Goal: Complete application form

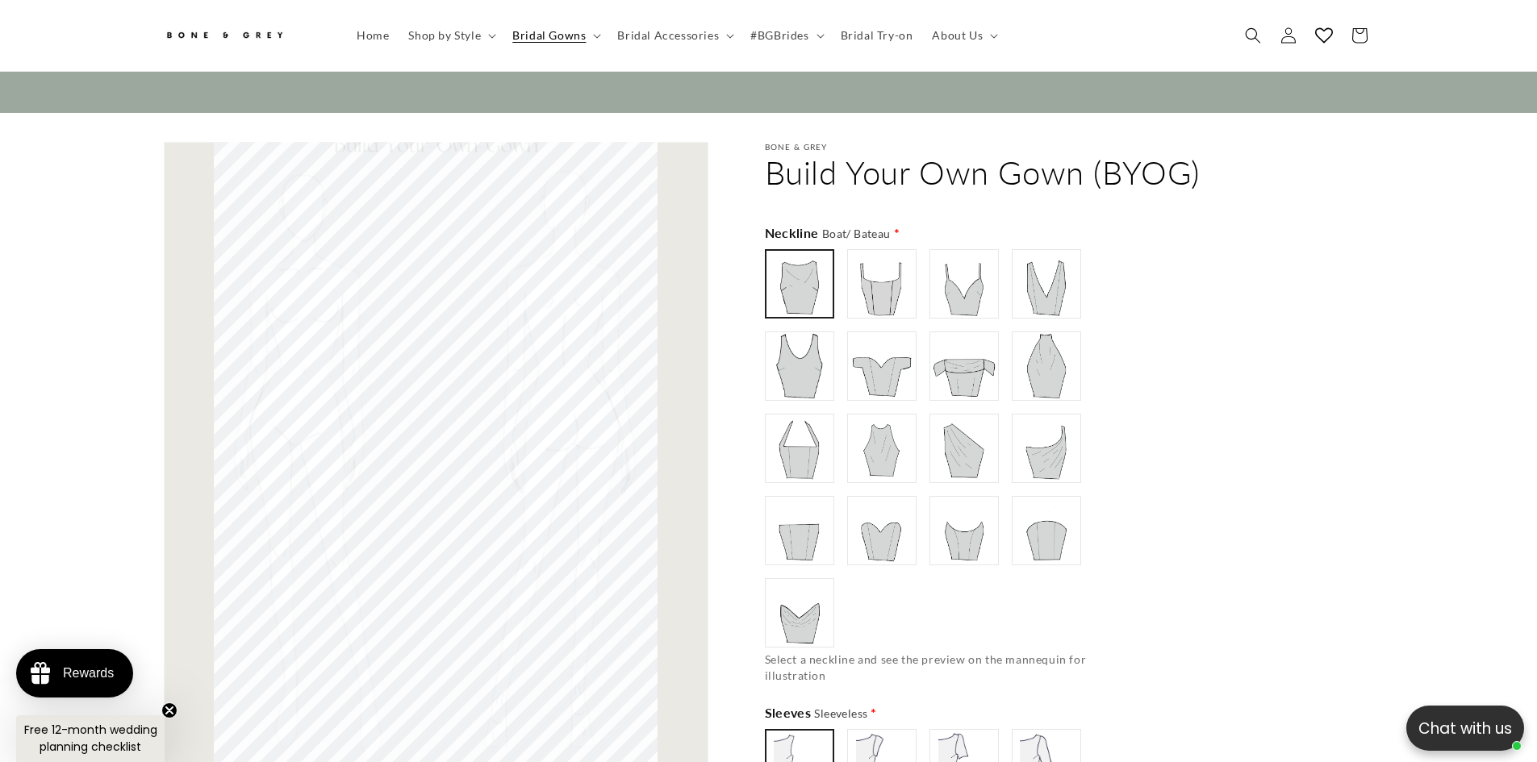
scroll to position [16626, 0]
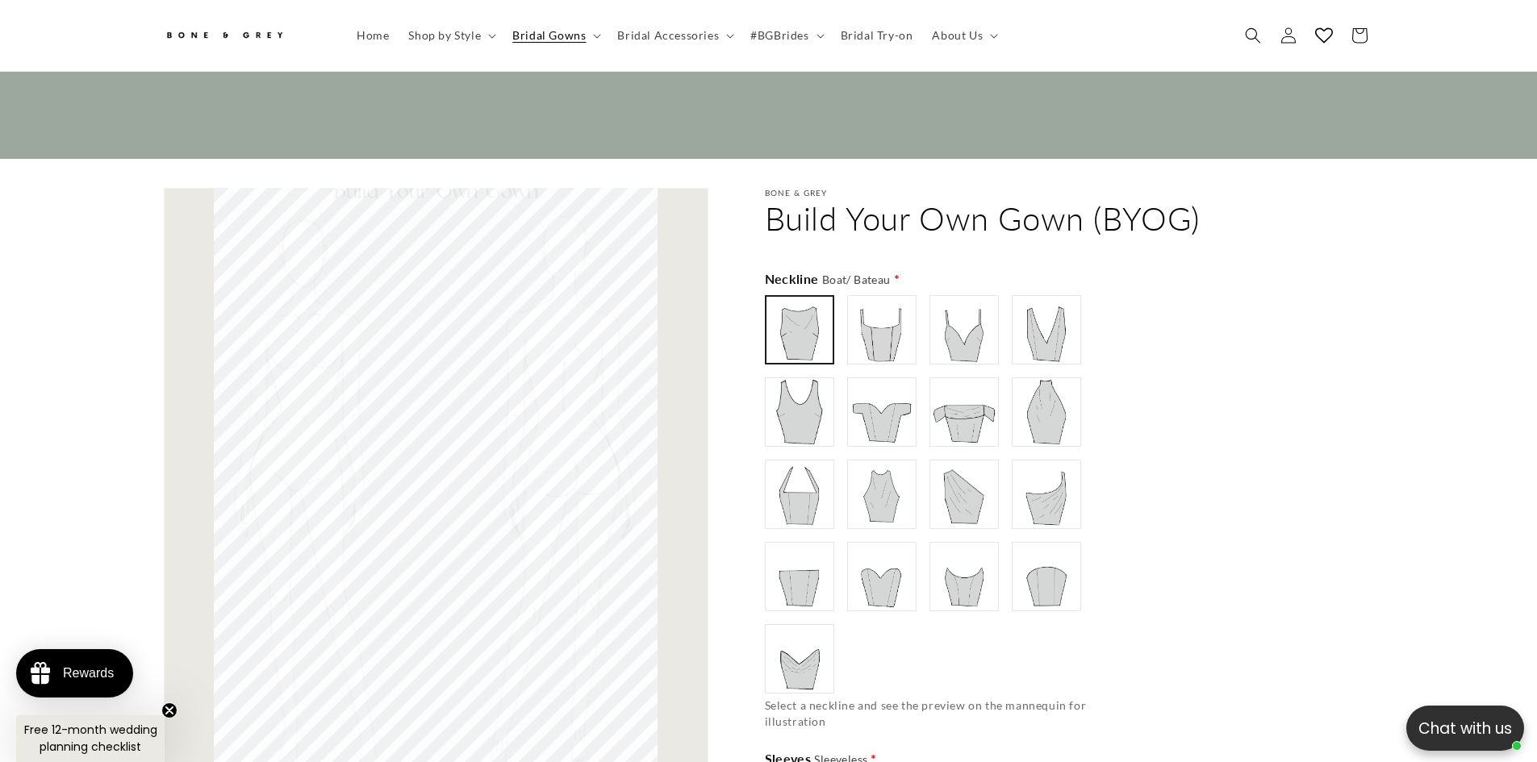
click at [867, 330] on img at bounding box center [881, 330] width 65 height 65
click at [955, 325] on img at bounding box center [964, 330] width 65 height 65
click at [1026, 325] on img at bounding box center [1046, 330] width 65 height 65
click at [815, 407] on img at bounding box center [799, 412] width 65 height 65
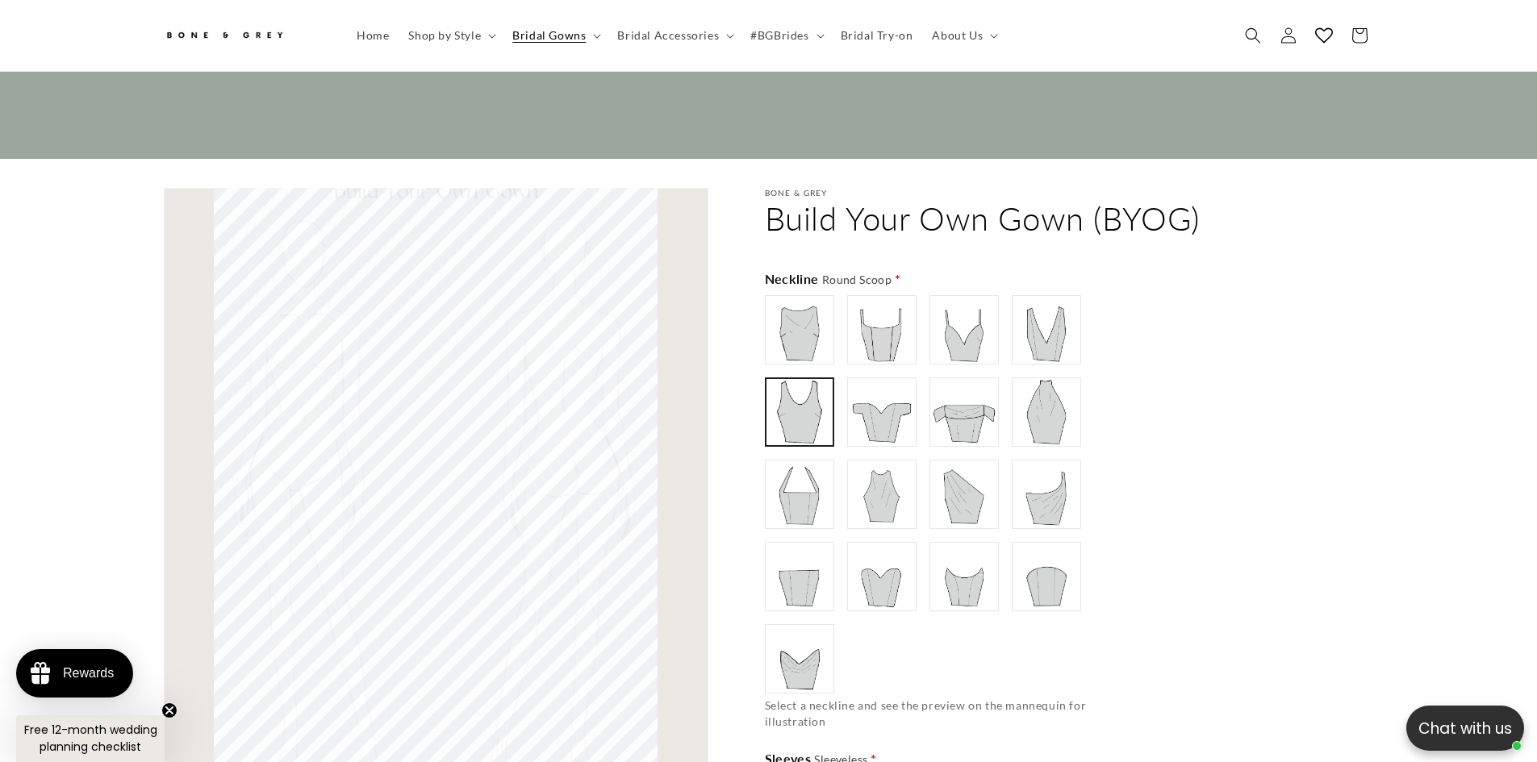
click at [878, 407] on img at bounding box center [881, 412] width 65 height 65
click at [961, 413] on img at bounding box center [964, 412] width 65 height 65
click at [1031, 415] on img at bounding box center [1046, 412] width 65 height 65
click at [806, 493] on img at bounding box center [799, 494] width 65 height 65
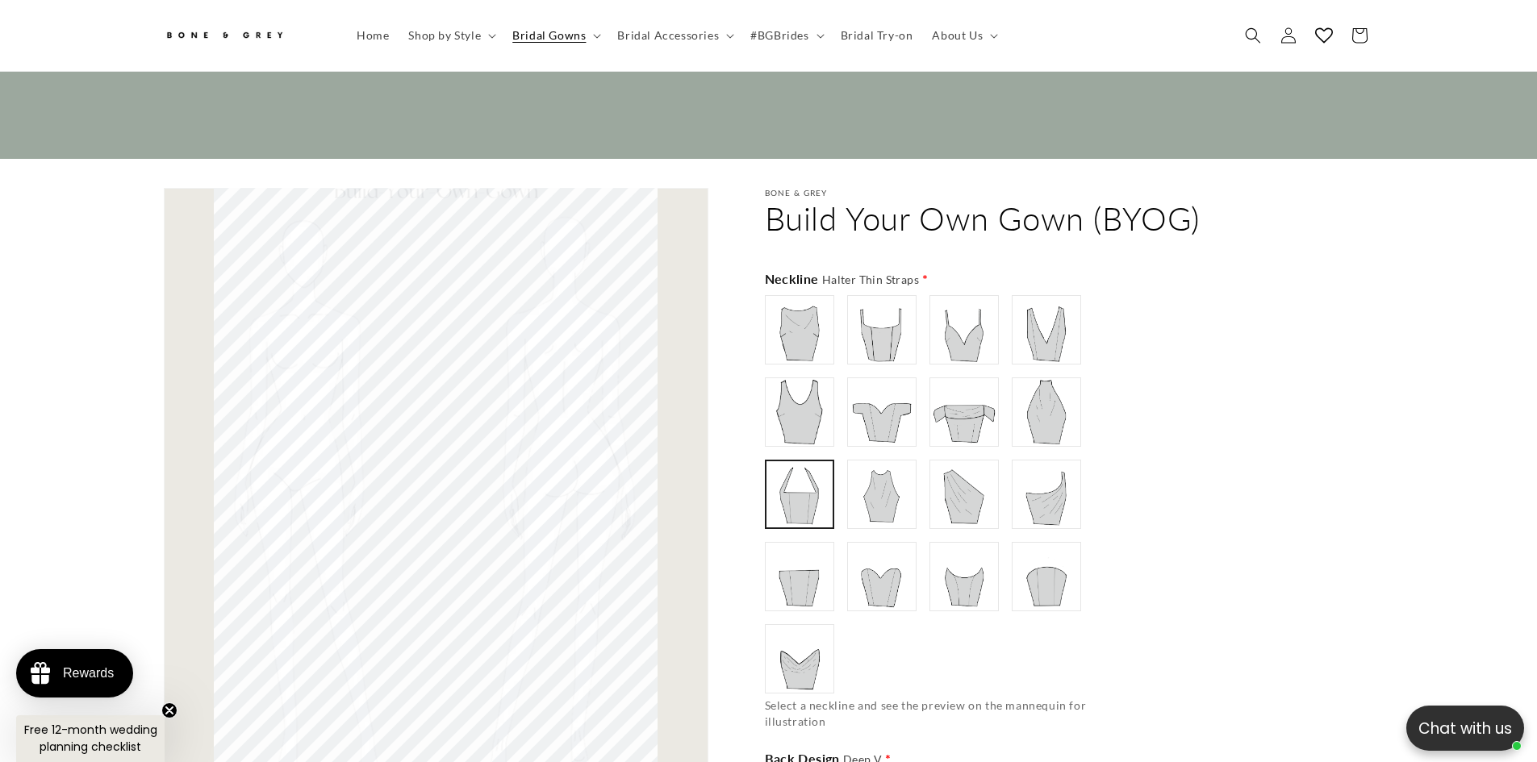
click at [861, 494] on img at bounding box center [881, 494] width 65 height 65
click at [917, 499] on div "Boat/ Bateau" at bounding box center [942, 494] width 355 height 398
click at [995, 499] on img at bounding box center [964, 494] width 65 height 65
click at [1029, 498] on img at bounding box center [1046, 494] width 65 height 65
click at [1045, 569] on img at bounding box center [1046, 576] width 65 height 65
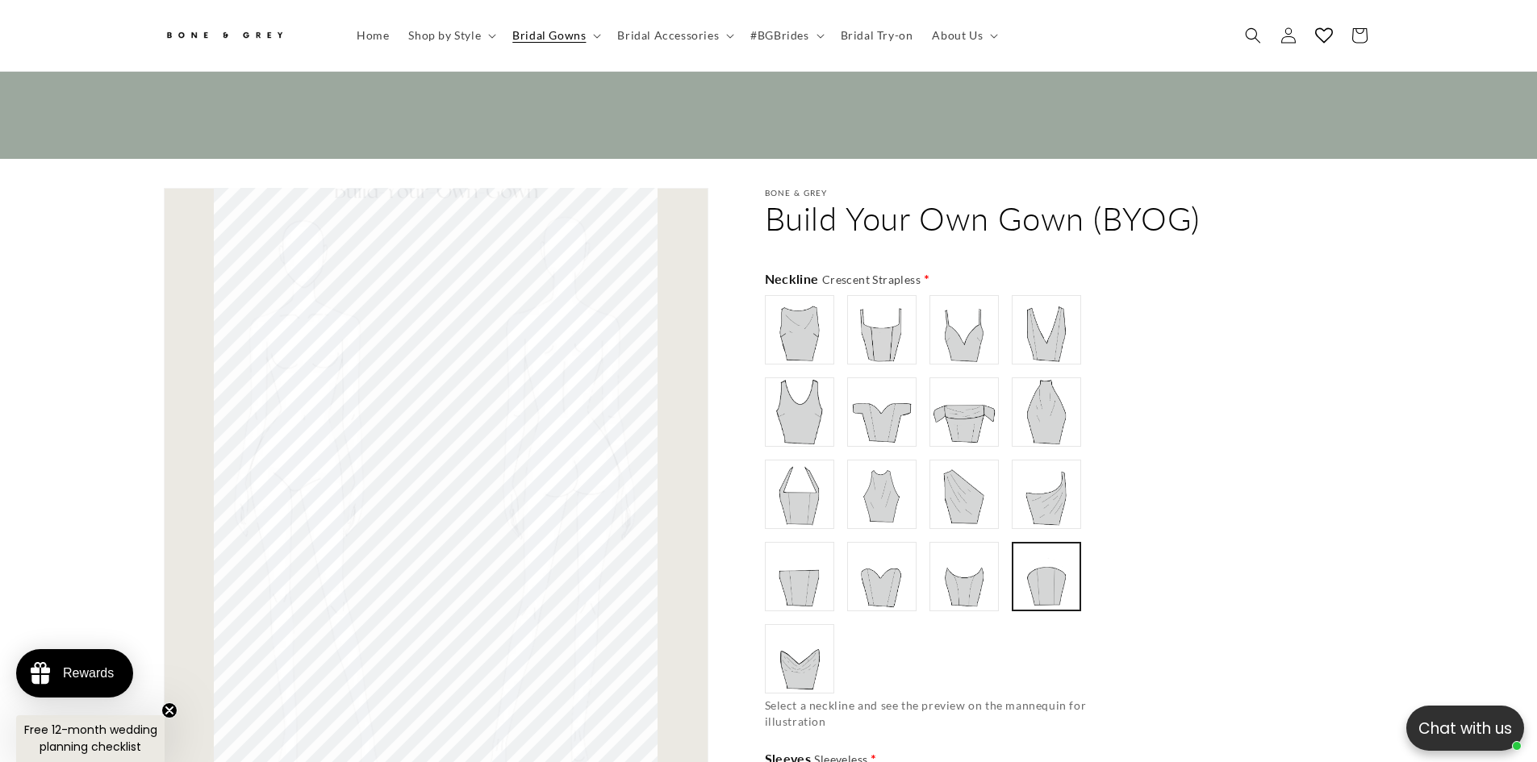
click at [973, 580] on img at bounding box center [964, 576] width 65 height 65
type input "**********"
click at [897, 583] on img at bounding box center [881, 576] width 65 height 65
click at [853, 583] on img at bounding box center [881, 576] width 63 height 63
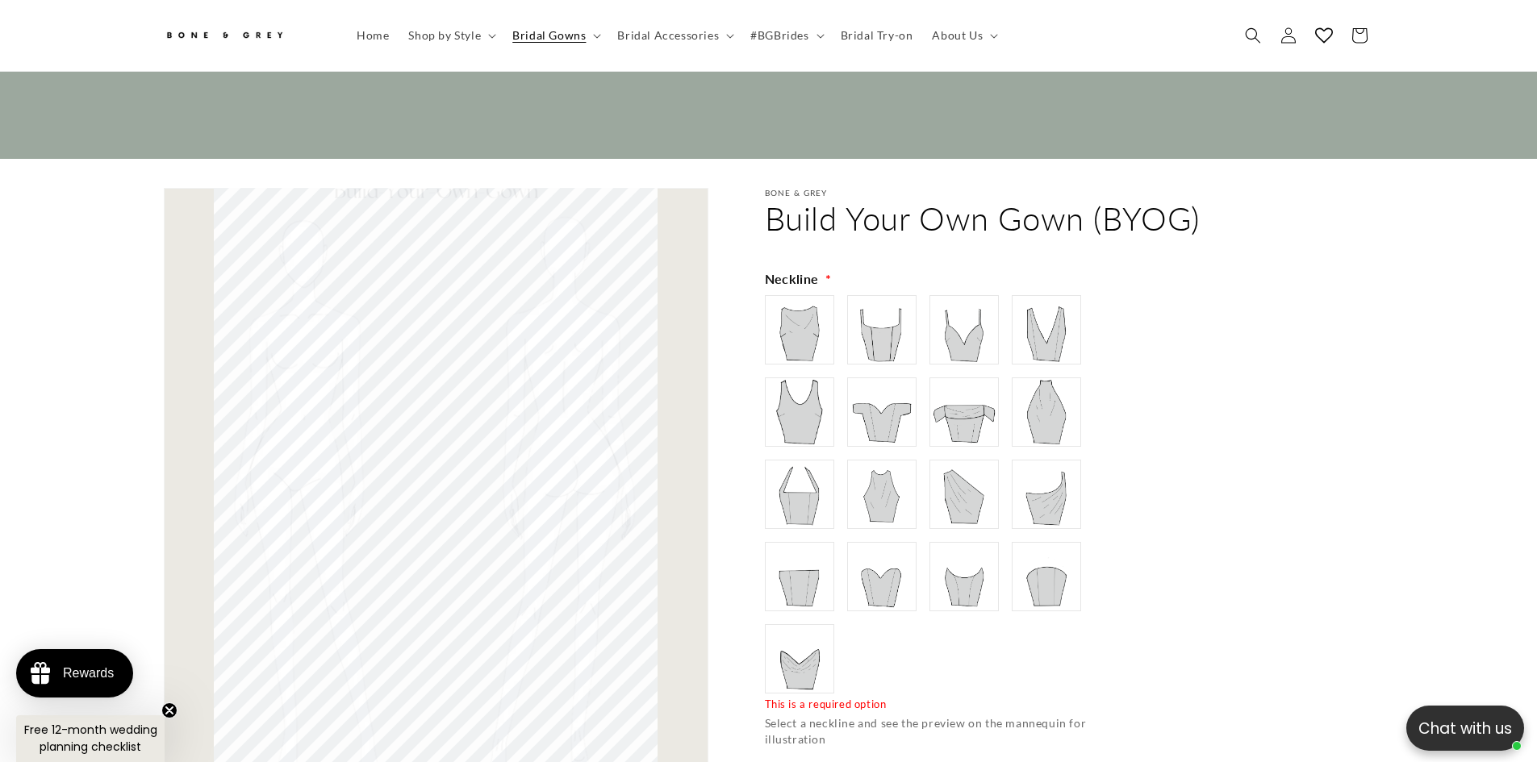
click at [812, 584] on img at bounding box center [799, 576] width 65 height 65
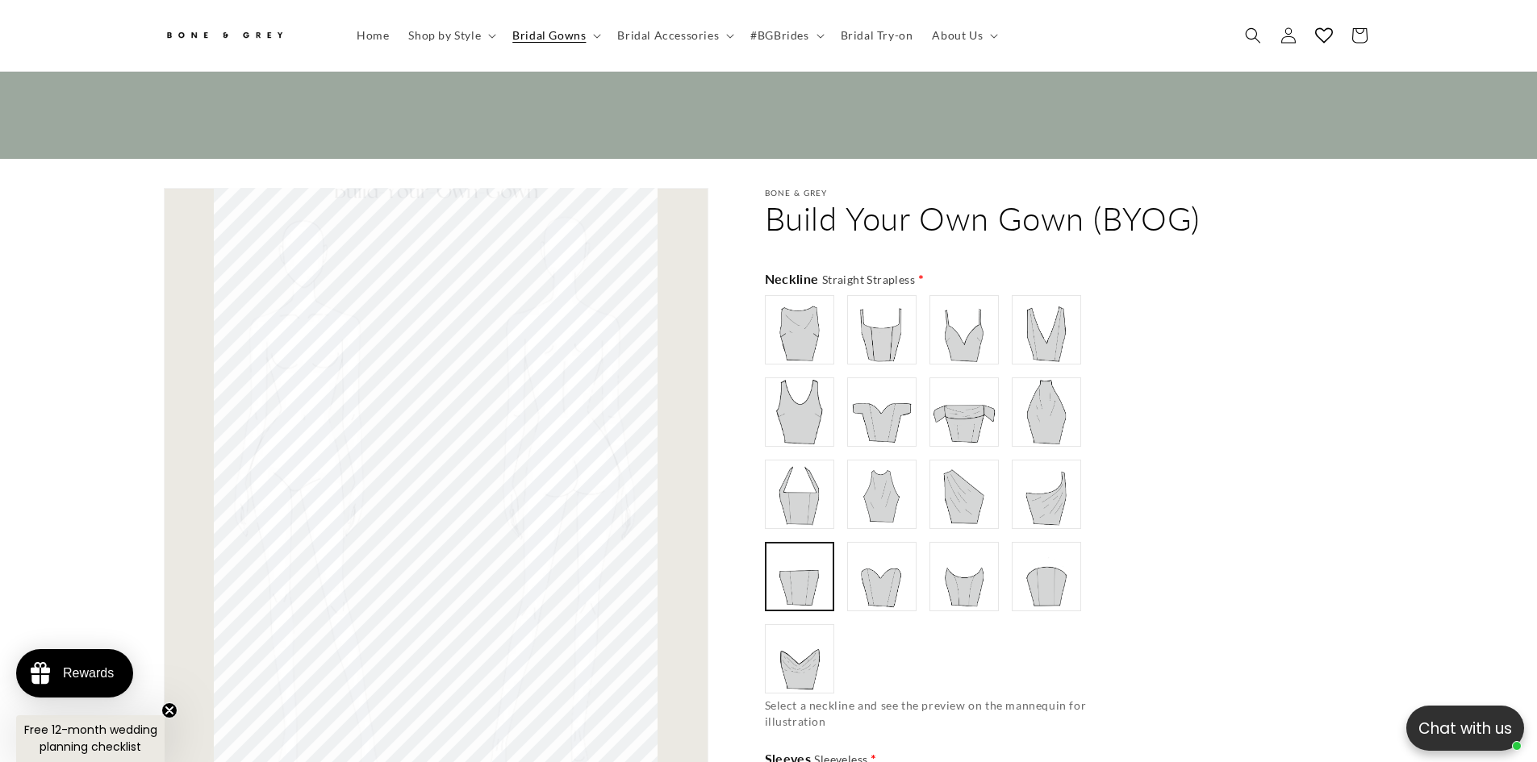
click at [812, 653] on img at bounding box center [799, 659] width 65 height 65
click at [819, 340] on img at bounding box center [799, 330] width 65 height 65
click at [866, 340] on img at bounding box center [881, 330] width 65 height 65
type input "**********"
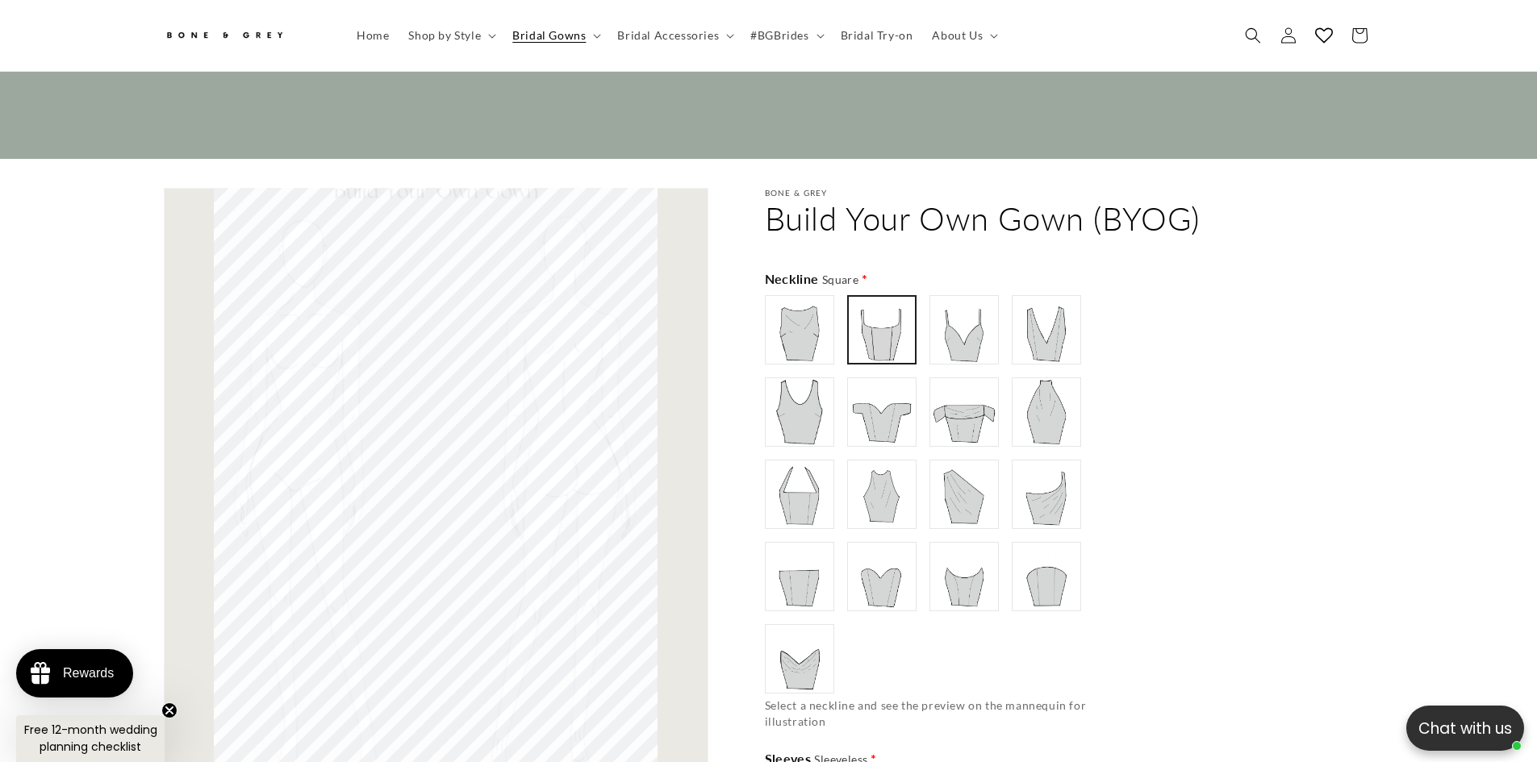
click at [1063, 412] on img at bounding box center [1046, 412] width 65 height 65
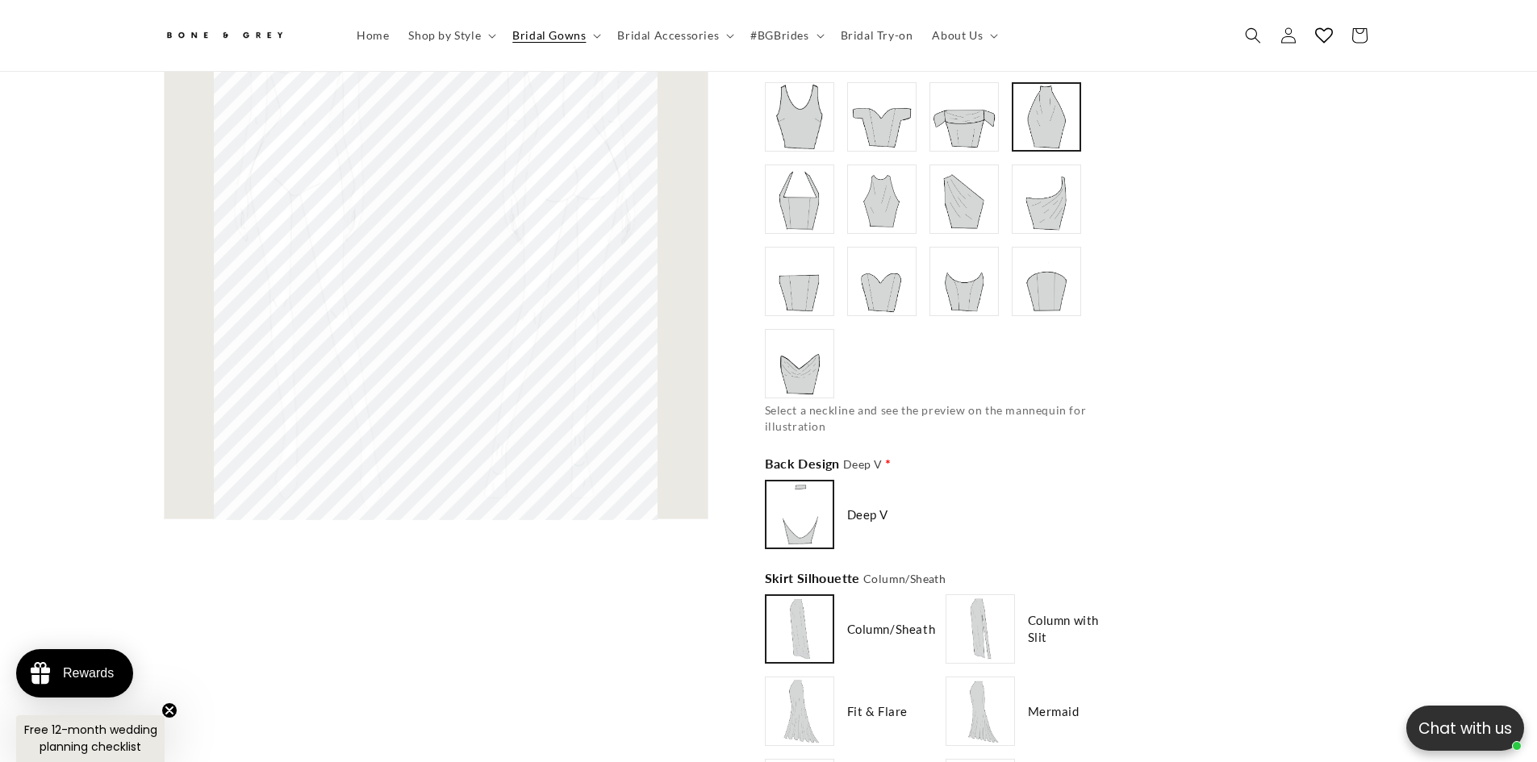
scroll to position [16948, 0]
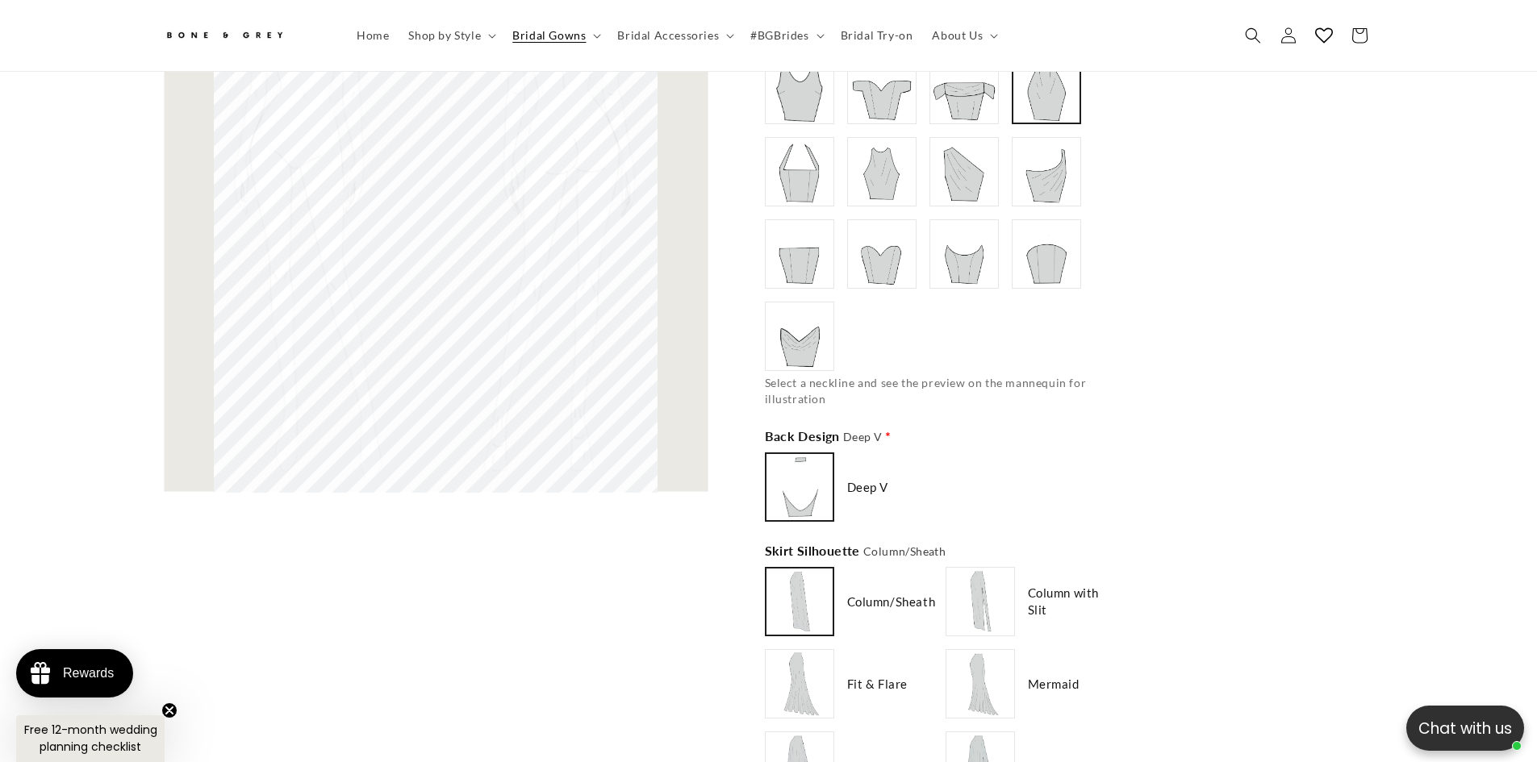
click at [824, 488] on img at bounding box center [799, 487] width 63 height 63
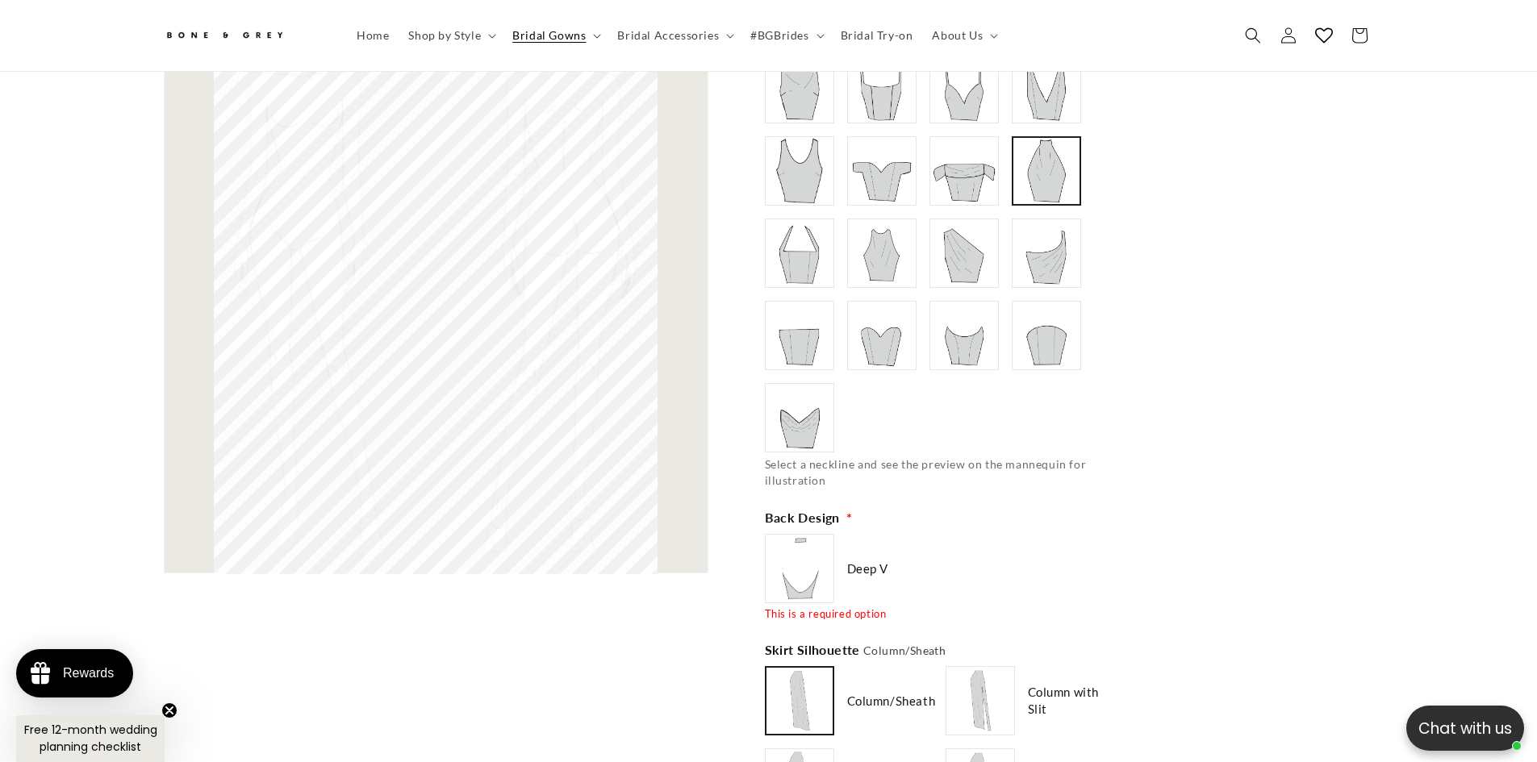
scroll to position [16787, 0]
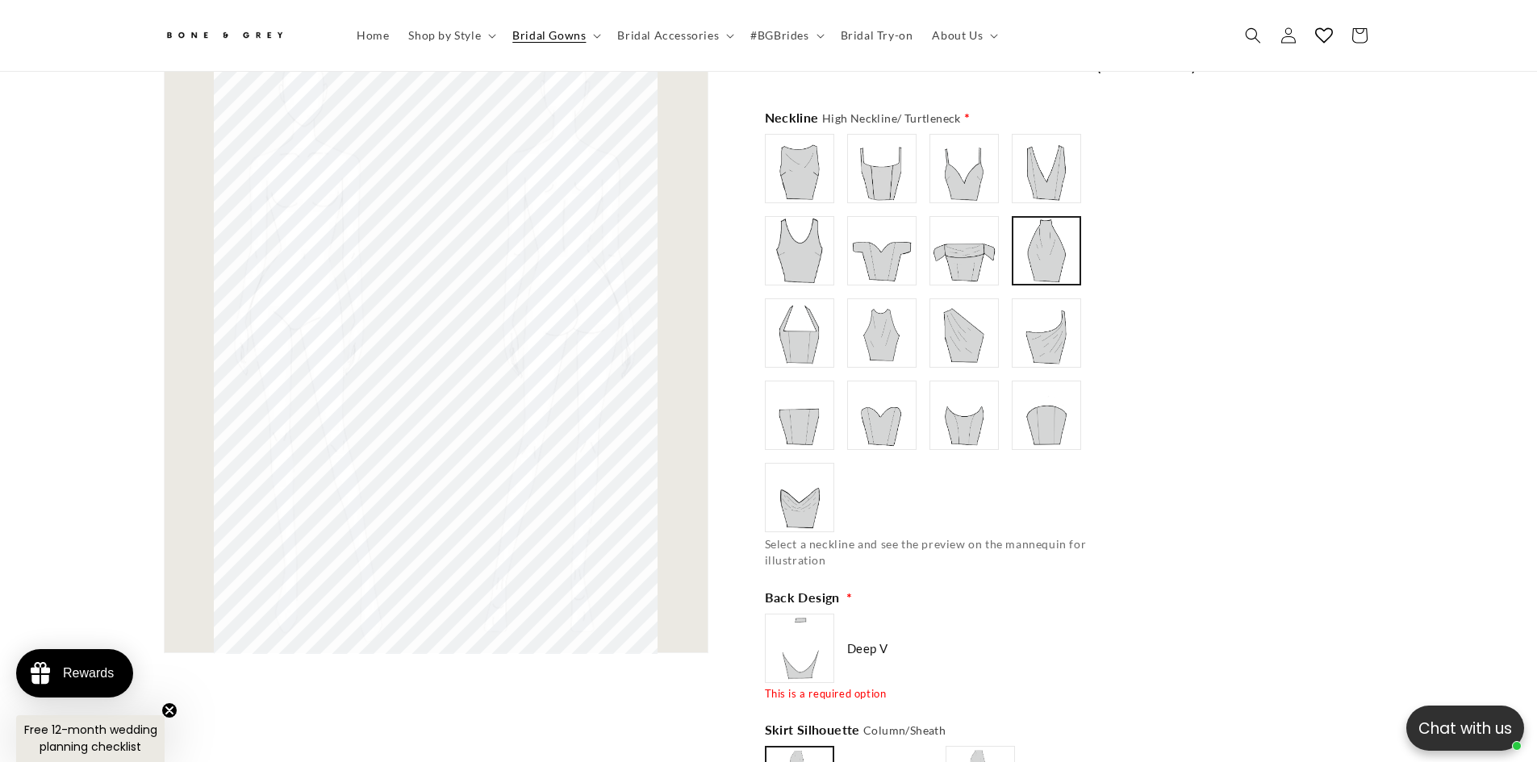
type input "******"
click at [786, 622] on img at bounding box center [799, 648] width 65 height 65
click at [786, 622] on img at bounding box center [799, 648] width 63 height 63
type input "******"
click at [786, 622] on img at bounding box center [799, 648] width 65 height 65
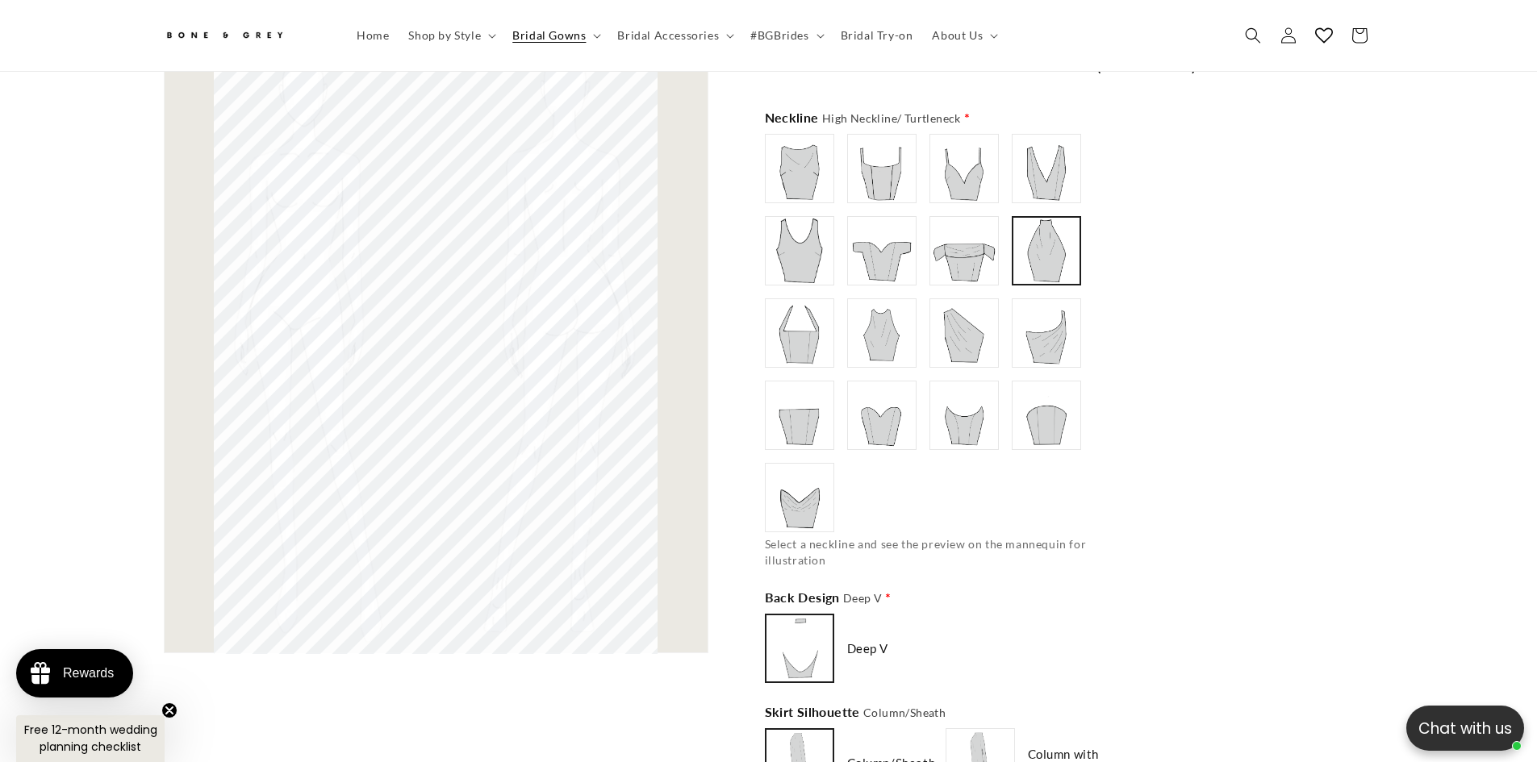
scroll to position [0, 887]
type input "**********"
click at [954, 224] on img at bounding box center [964, 251] width 65 height 65
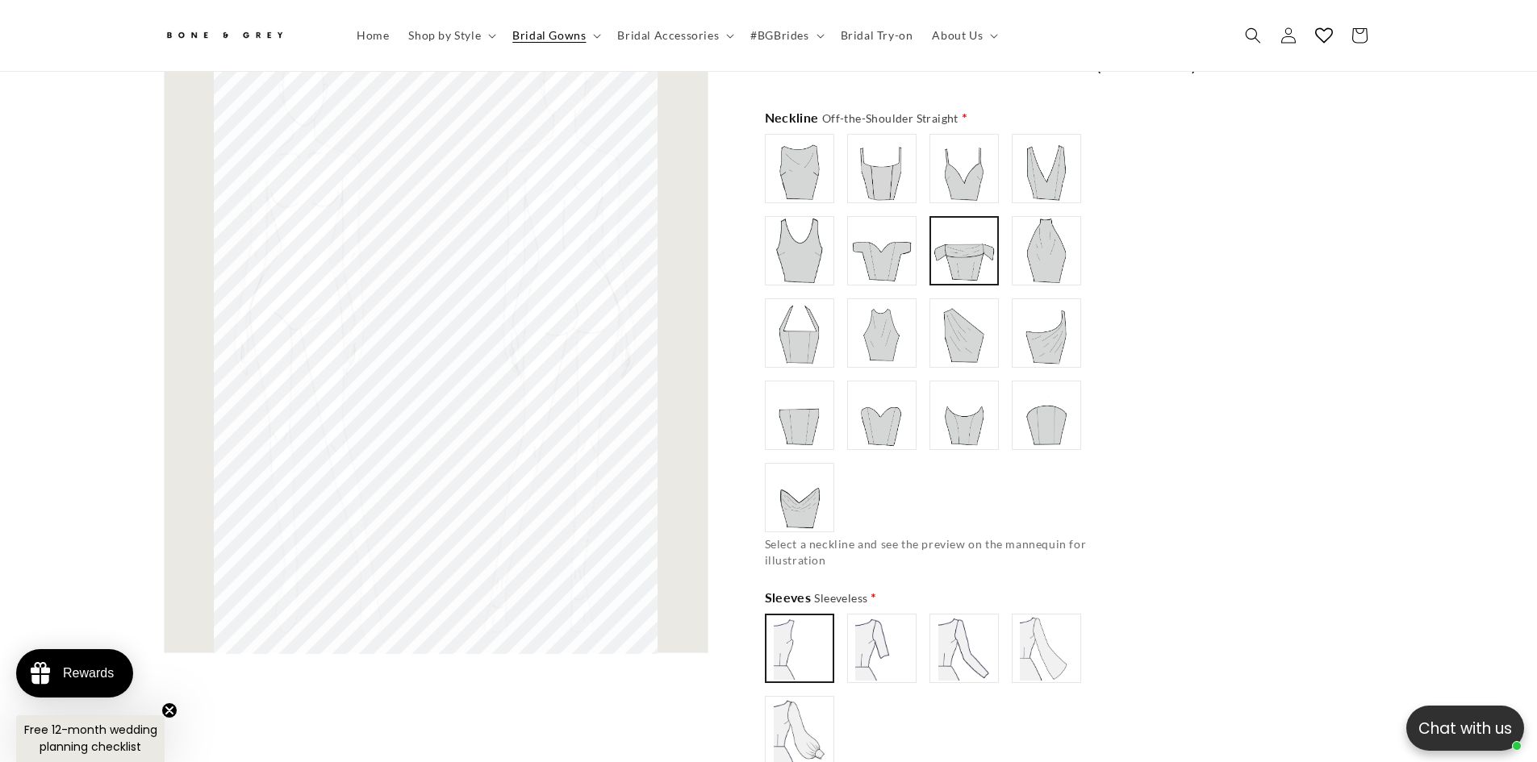
click at [973, 239] on img at bounding box center [963, 250] width 63 height 63
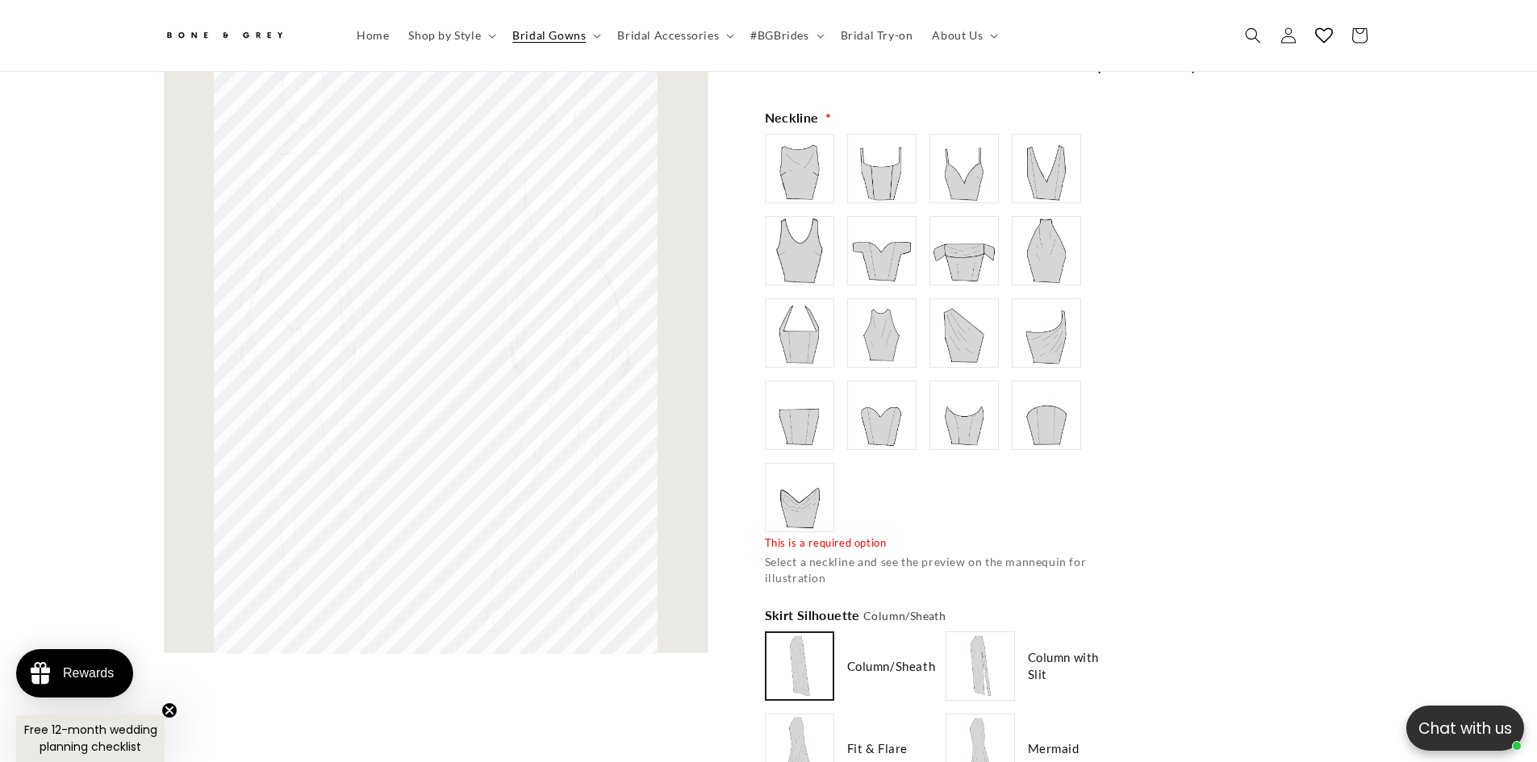
scroll to position [0, 0]
click at [823, 324] on img at bounding box center [799, 333] width 65 height 65
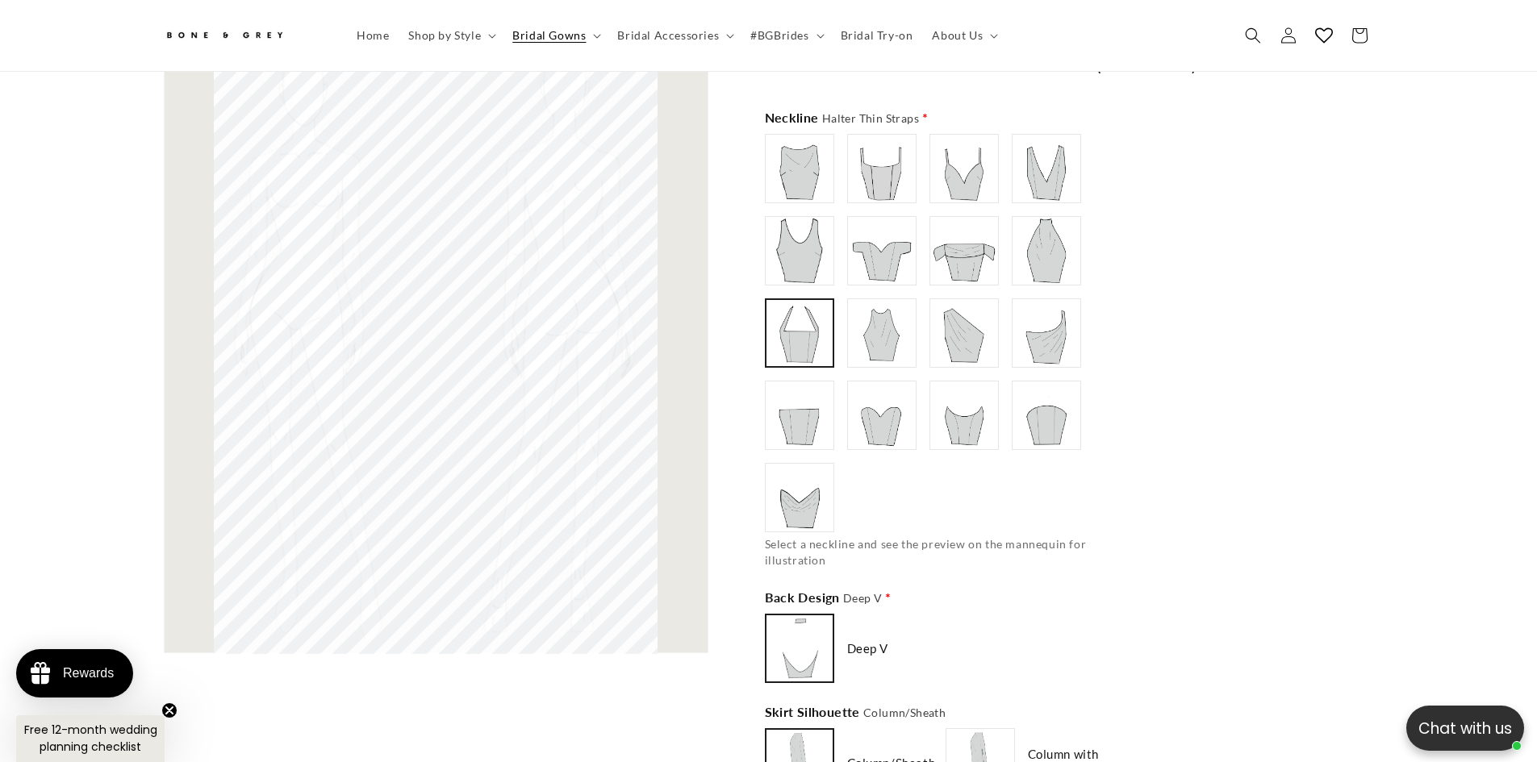
click at [874, 326] on img at bounding box center [881, 333] width 65 height 65
type input "**********"
click at [932, 329] on img at bounding box center [964, 333] width 65 height 65
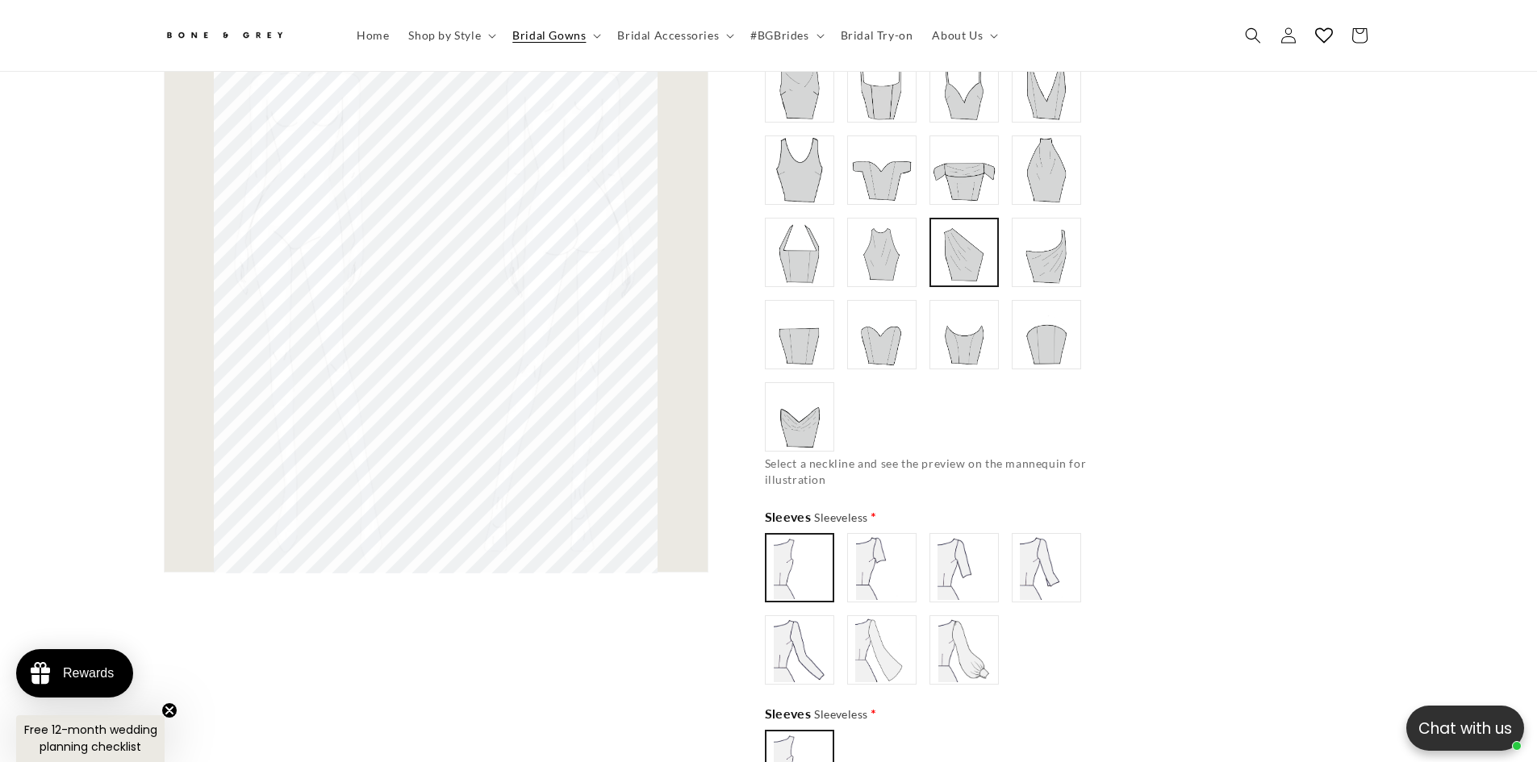
scroll to position [0, 444]
type input "**********"
click at [865, 669] on img at bounding box center [881, 650] width 65 height 65
click at [865, 664] on img at bounding box center [881, 650] width 63 height 63
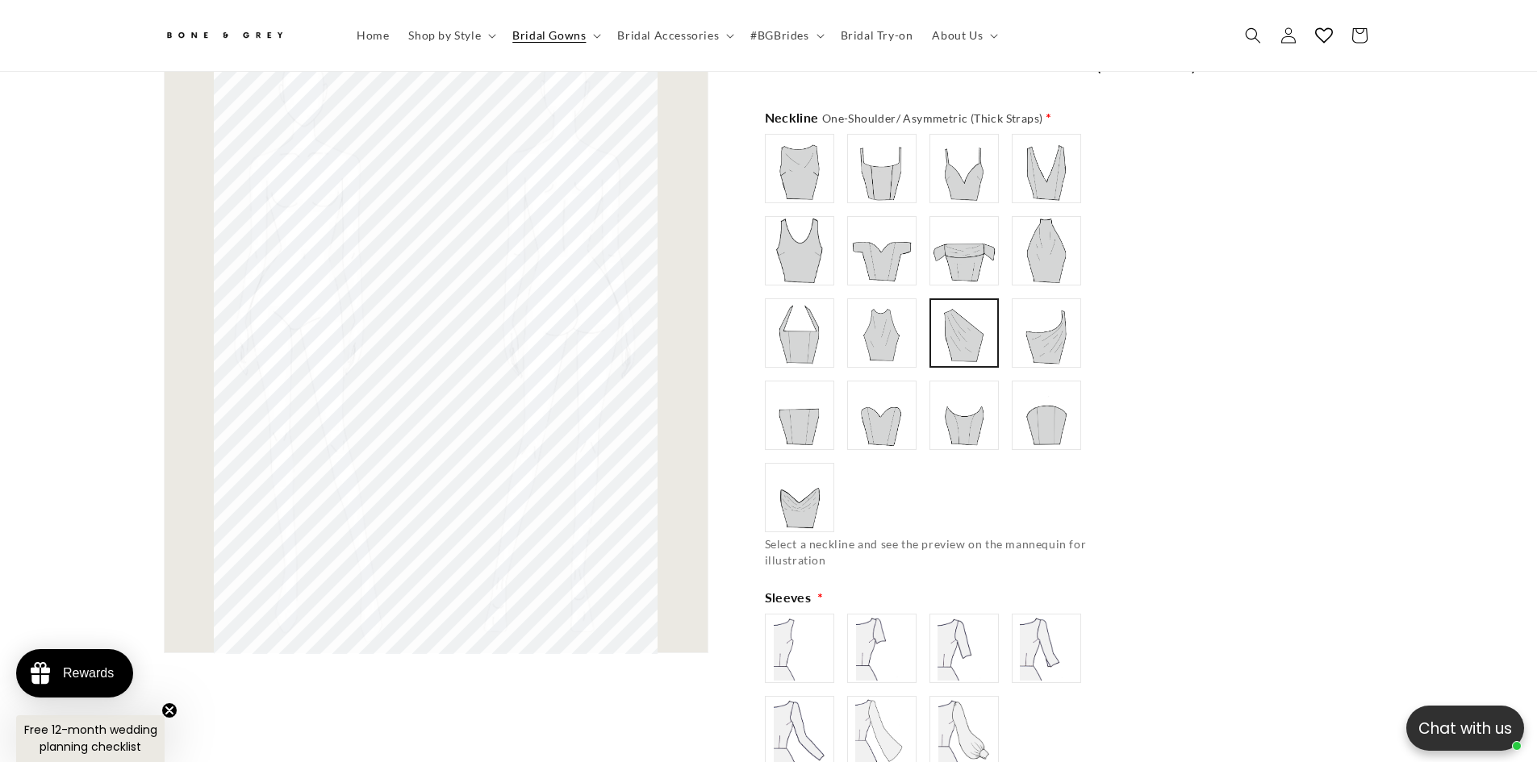
click at [1038, 305] on img at bounding box center [1046, 333] width 65 height 65
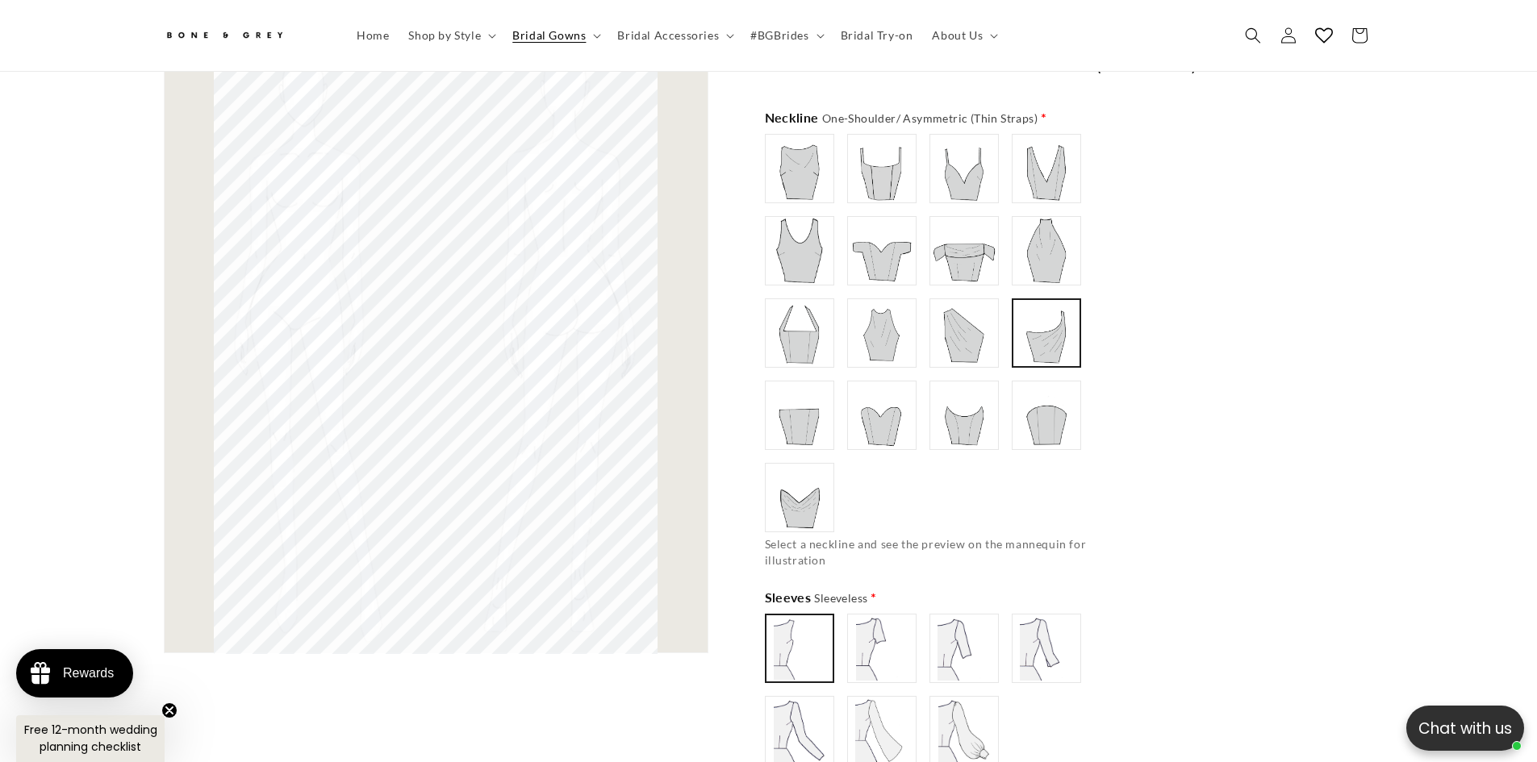
scroll to position [0, 887]
click at [844, 390] on div "Boat/ Bateau" at bounding box center [942, 333] width 355 height 398
click at [828, 395] on img at bounding box center [799, 415] width 65 height 65
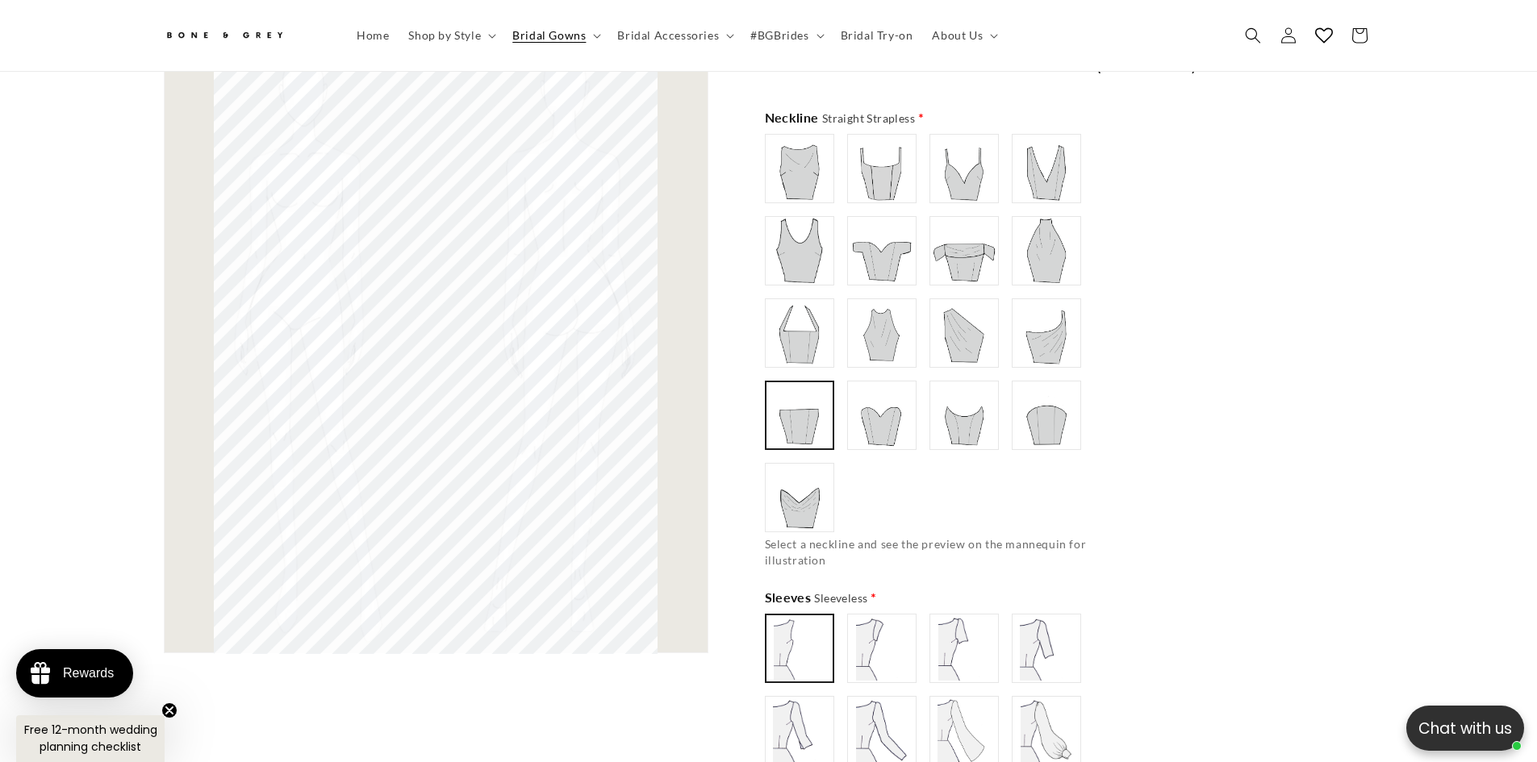
click at [883, 398] on img at bounding box center [881, 415] width 65 height 65
click at [948, 411] on img at bounding box center [964, 415] width 65 height 65
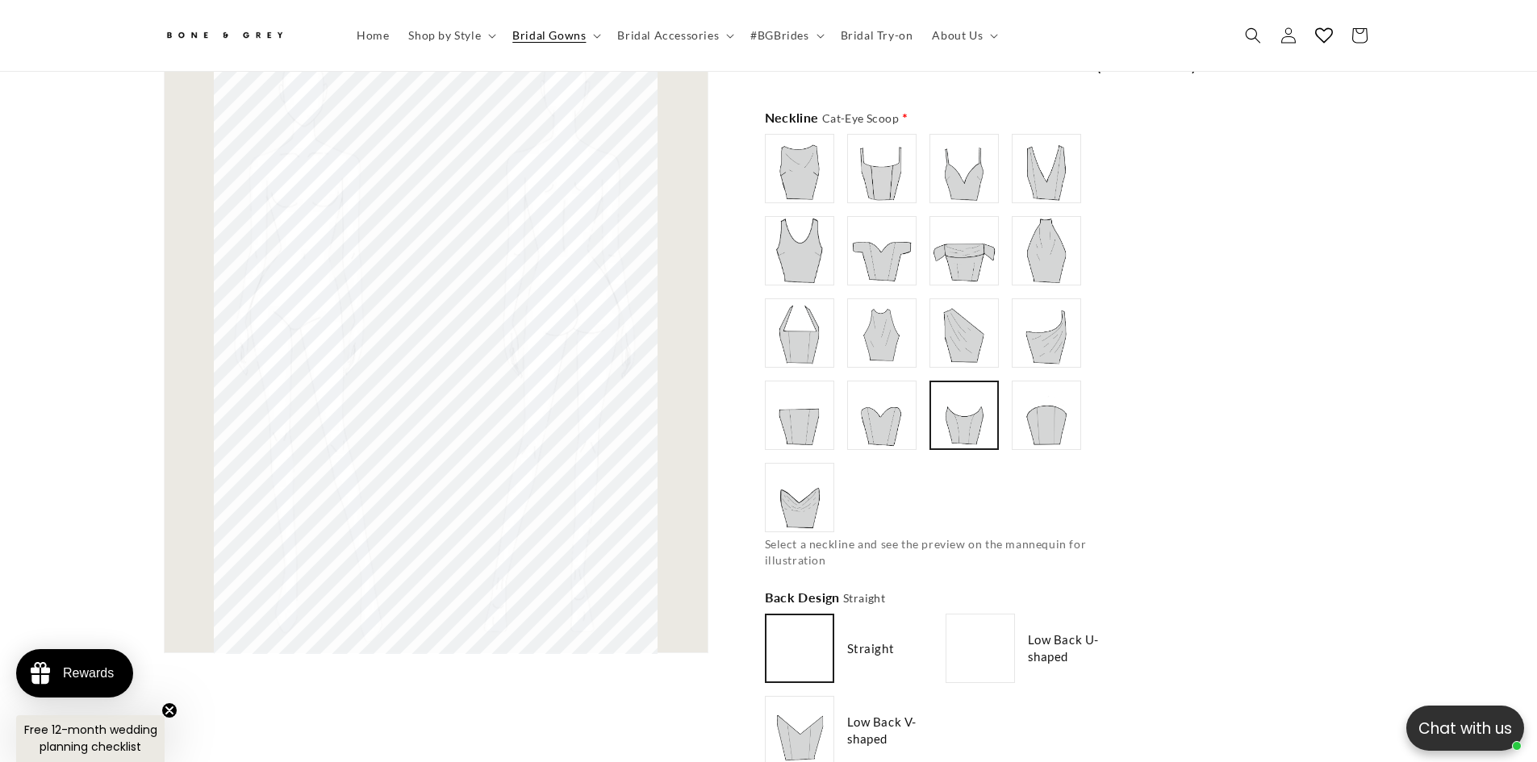
click at [1048, 404] on img at bounding box center [1046, 415] width 65 height 65
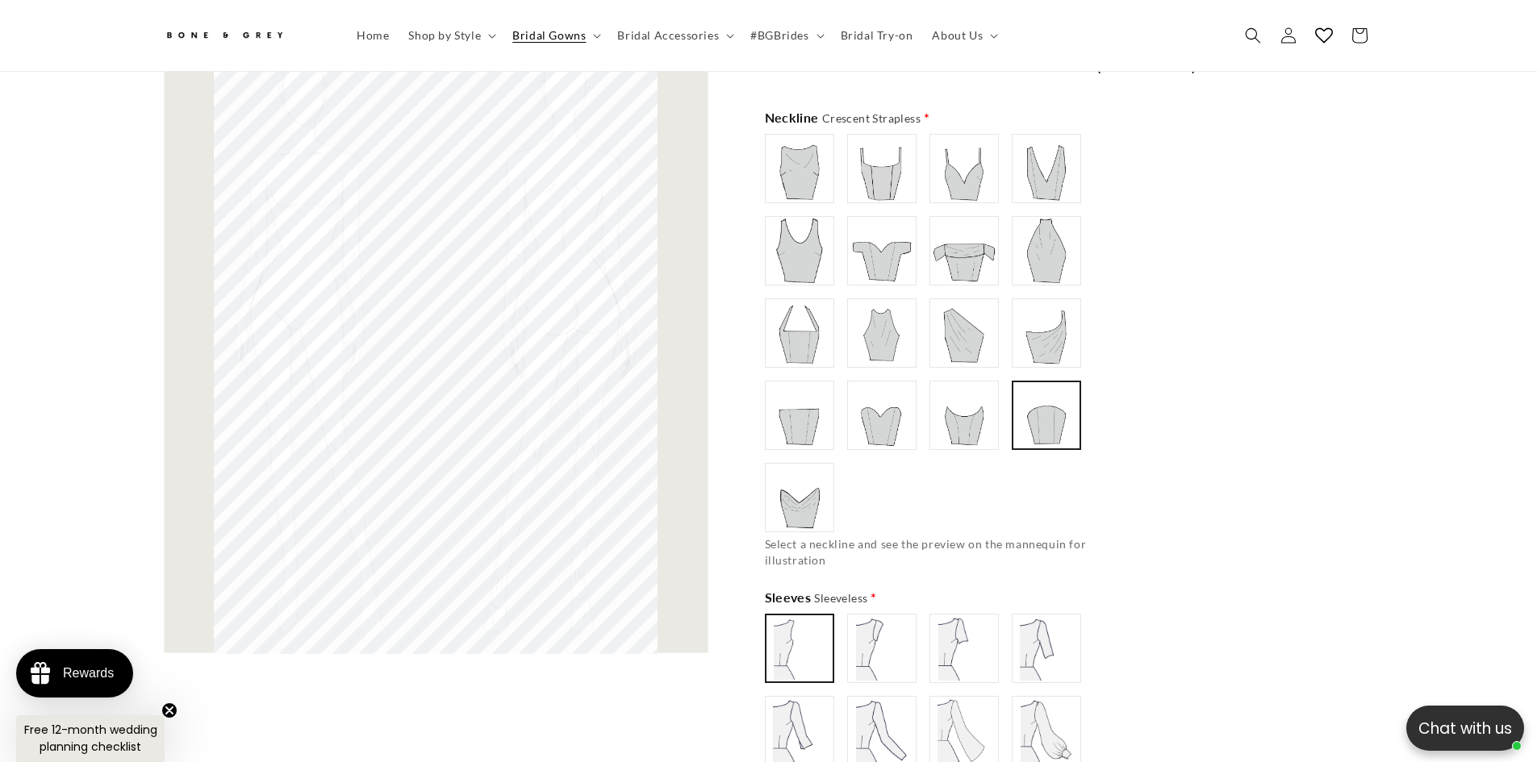
type input "**********"
click at [959, 405] on img at bounding box center [964, 415] width 65 height 65
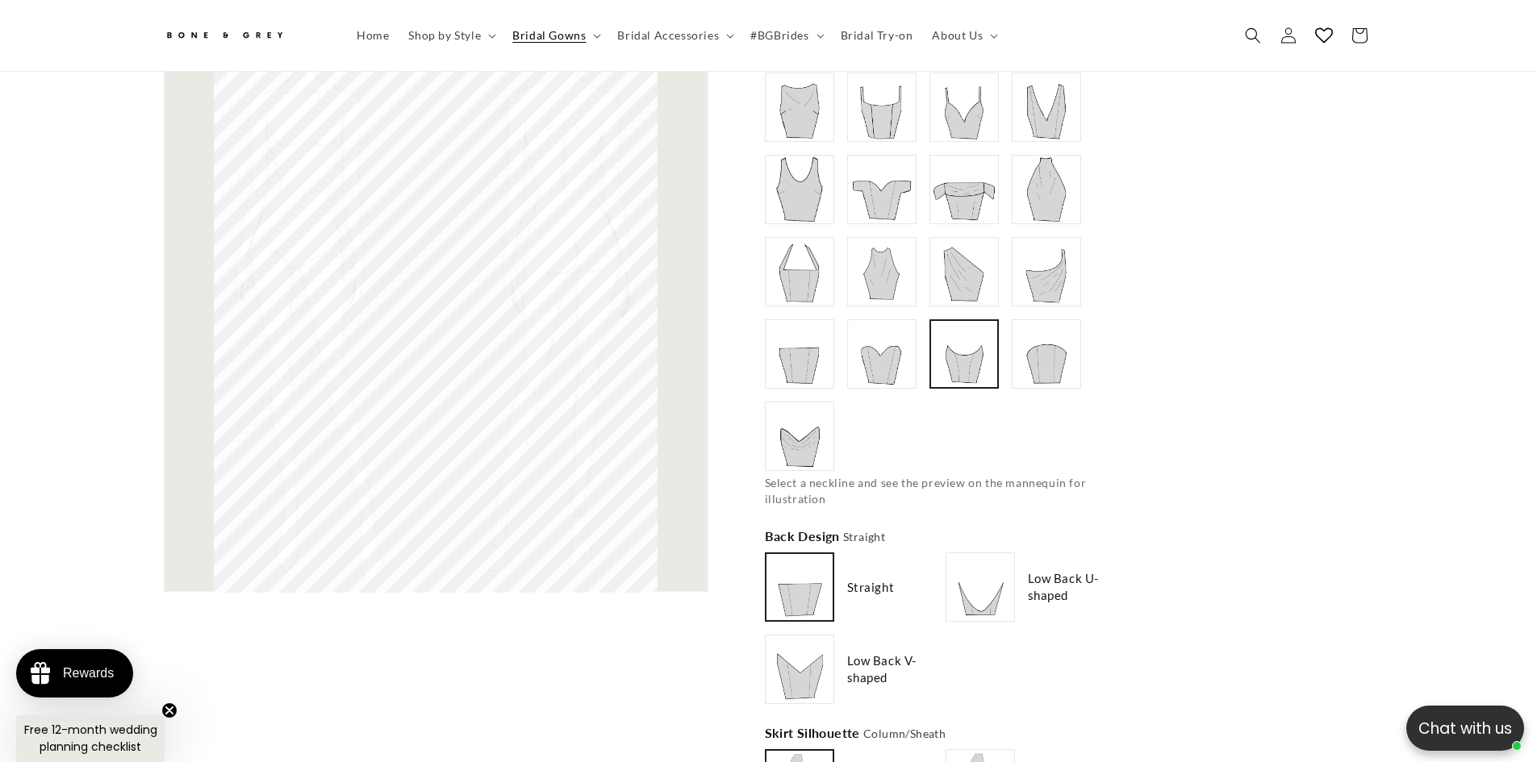
scroll to position [16868, 0]
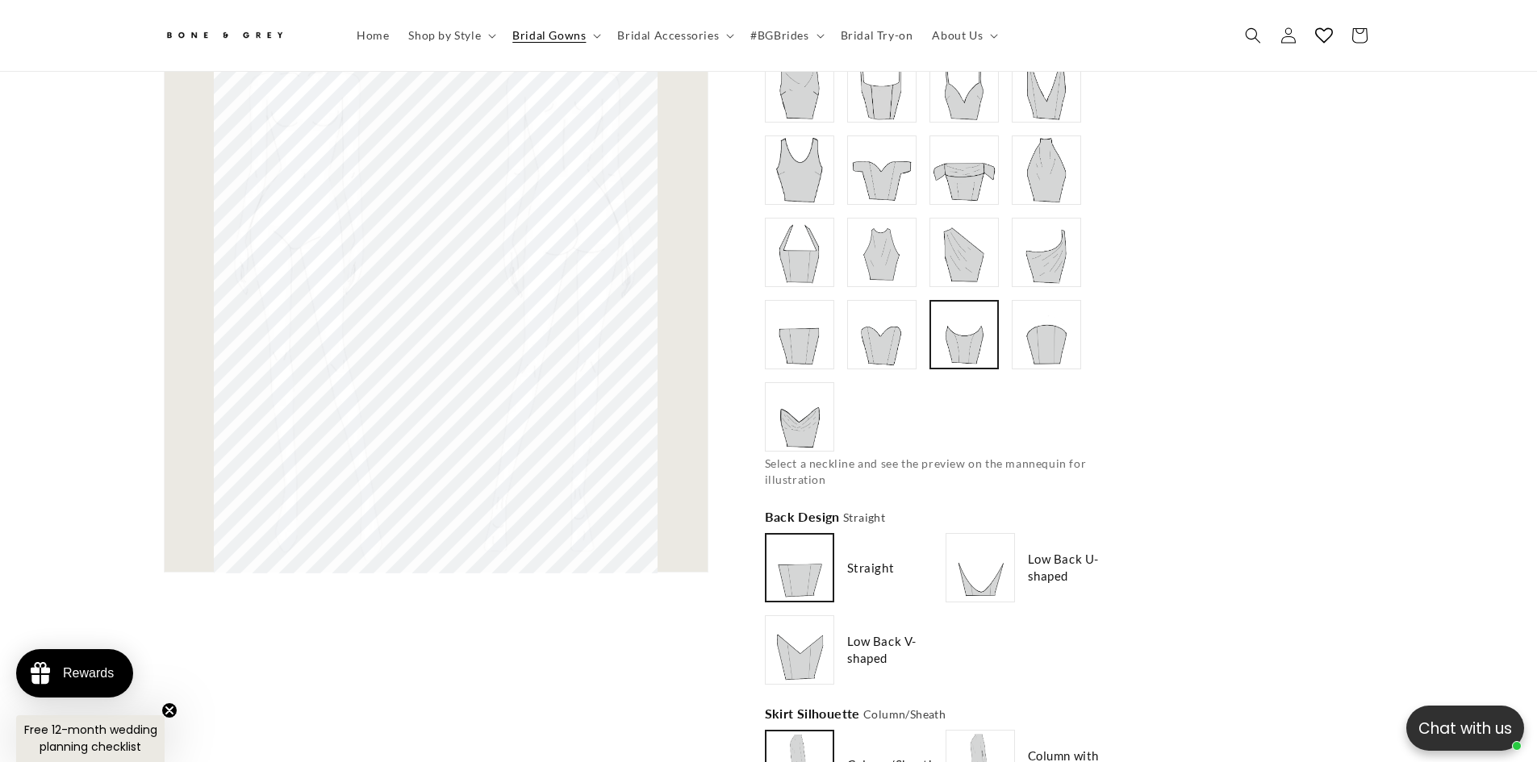
click at [991, 553] on img at bounding box center [980, 568] width 65 height 65
click at [820, 664] on img at bounding box center [799, 650] width 65 height 65
type input "**********"
click at [991, 586] on img at bounding box center [980, 568] width 65 height 65
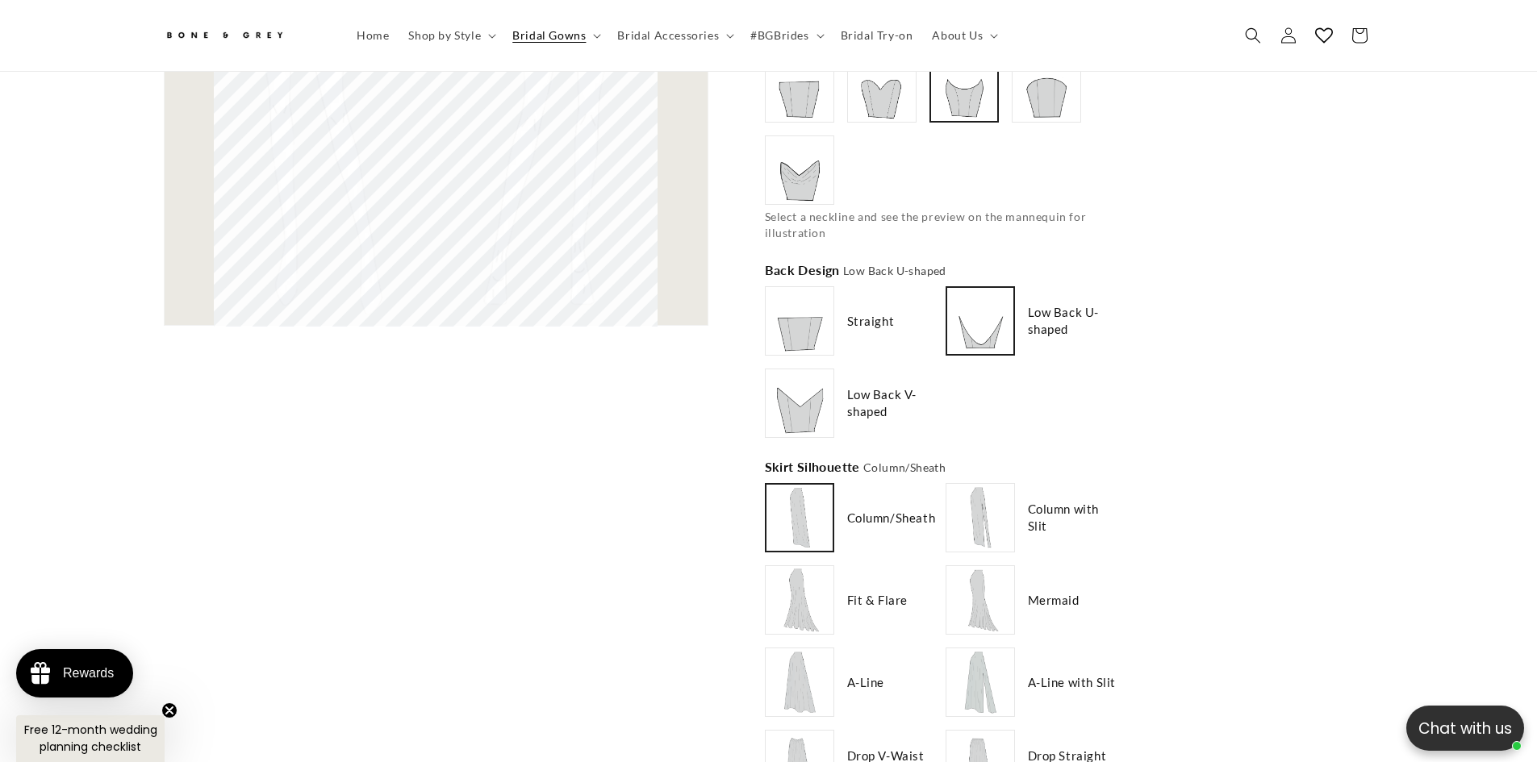
scroll to position [17271, 0]
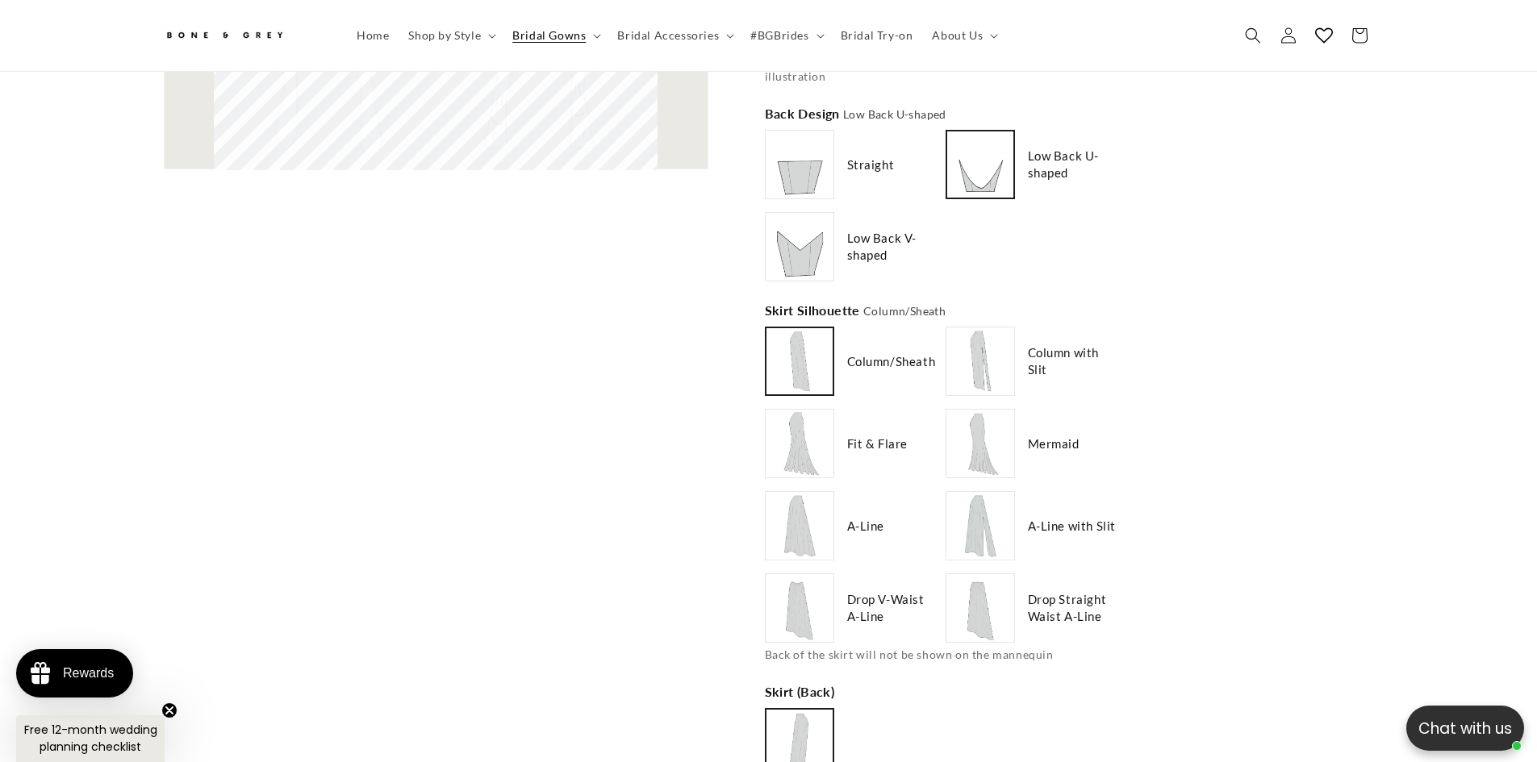
click at [990, 603] on img at bounding box center [980, 608] width 65 height 65
type input "**********"
click at [819, 597] on img at bounding box center [799, 608] width 65 height 65
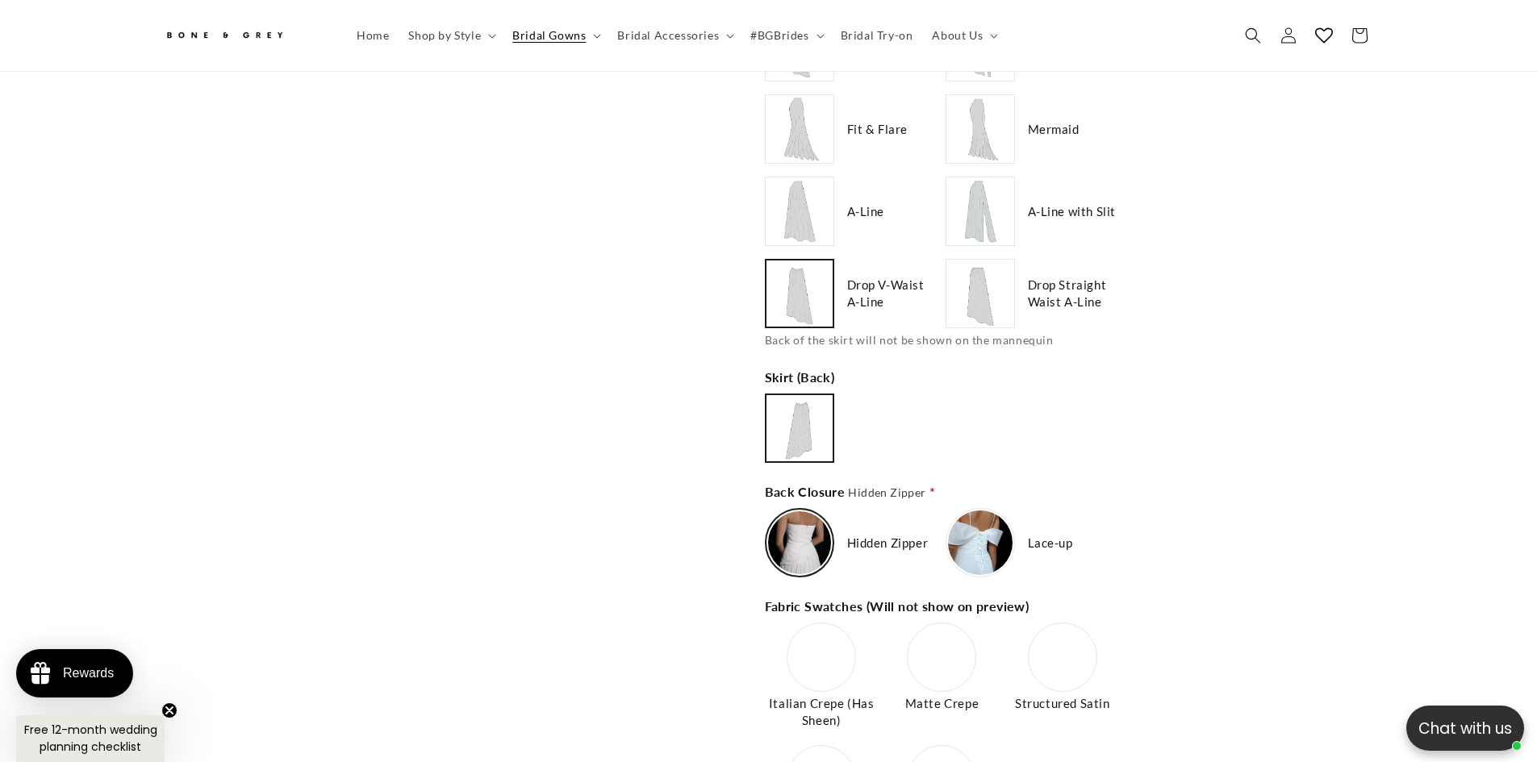
scroll to position [17594, 0]
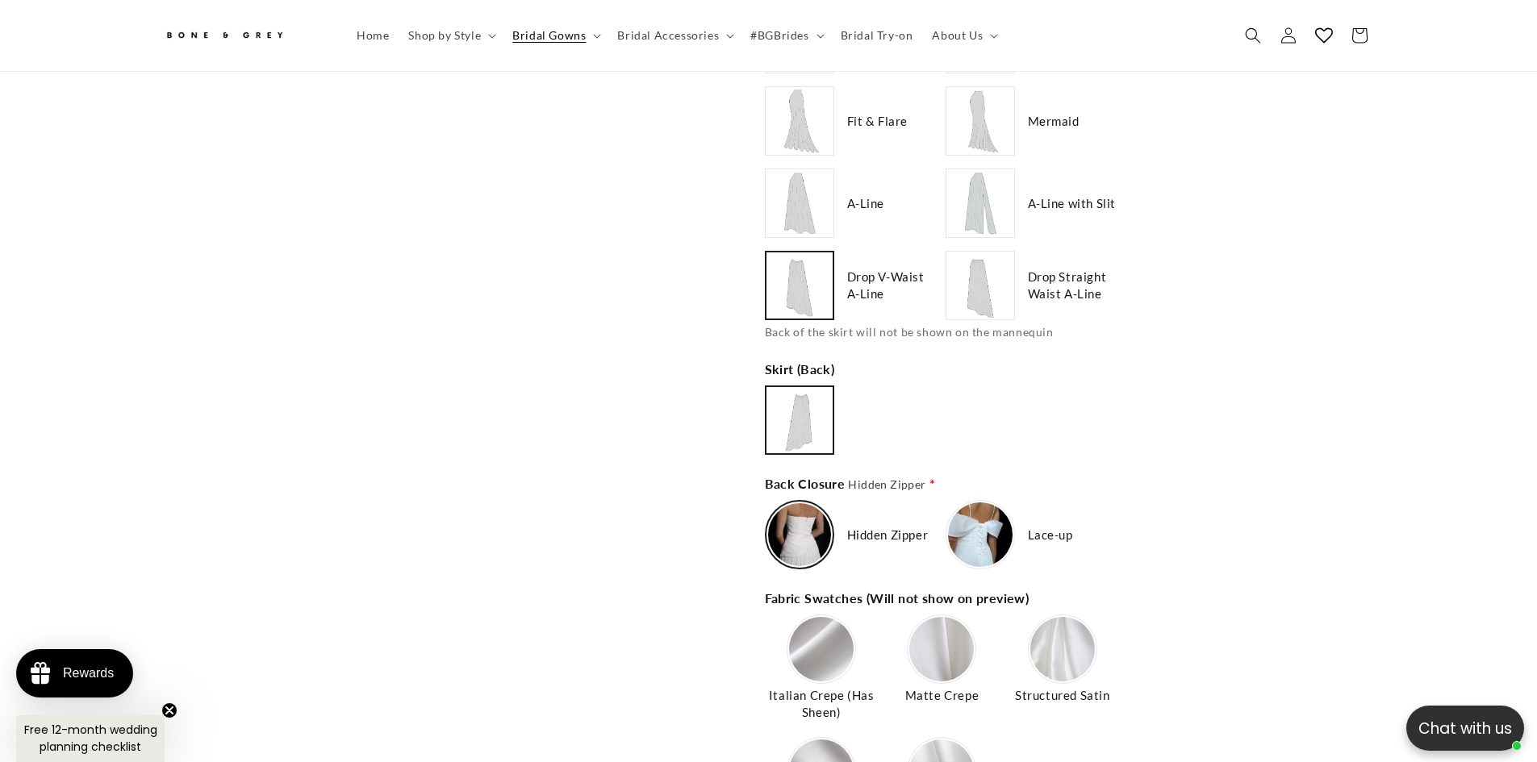
click at [977, 538] on img at bounding box center [980, 535] width 65 height 65
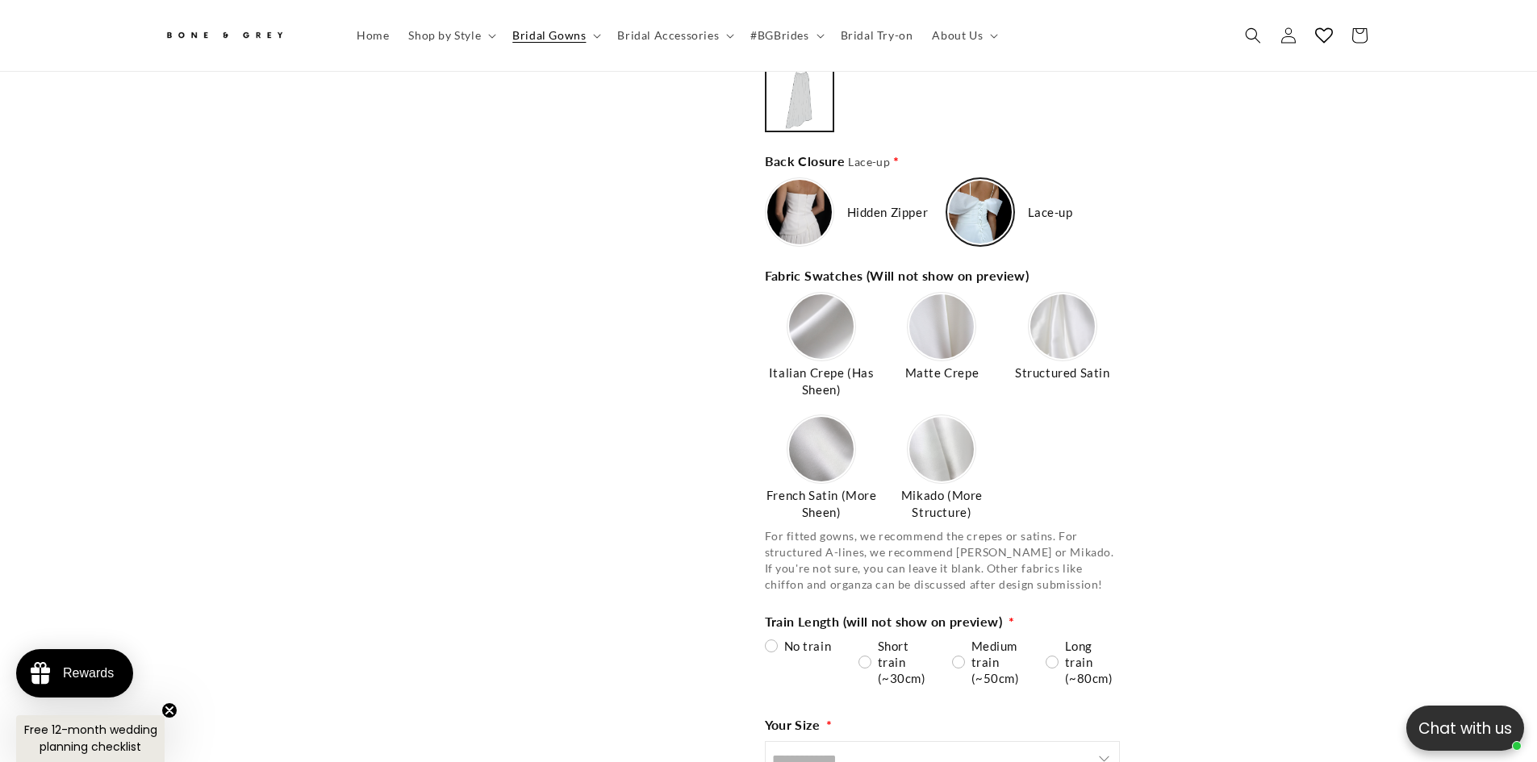
scroll to position [0, 887]
type input "**********"
click at [809, 207] on img at bounding box center [799, 212] width 65 height 65
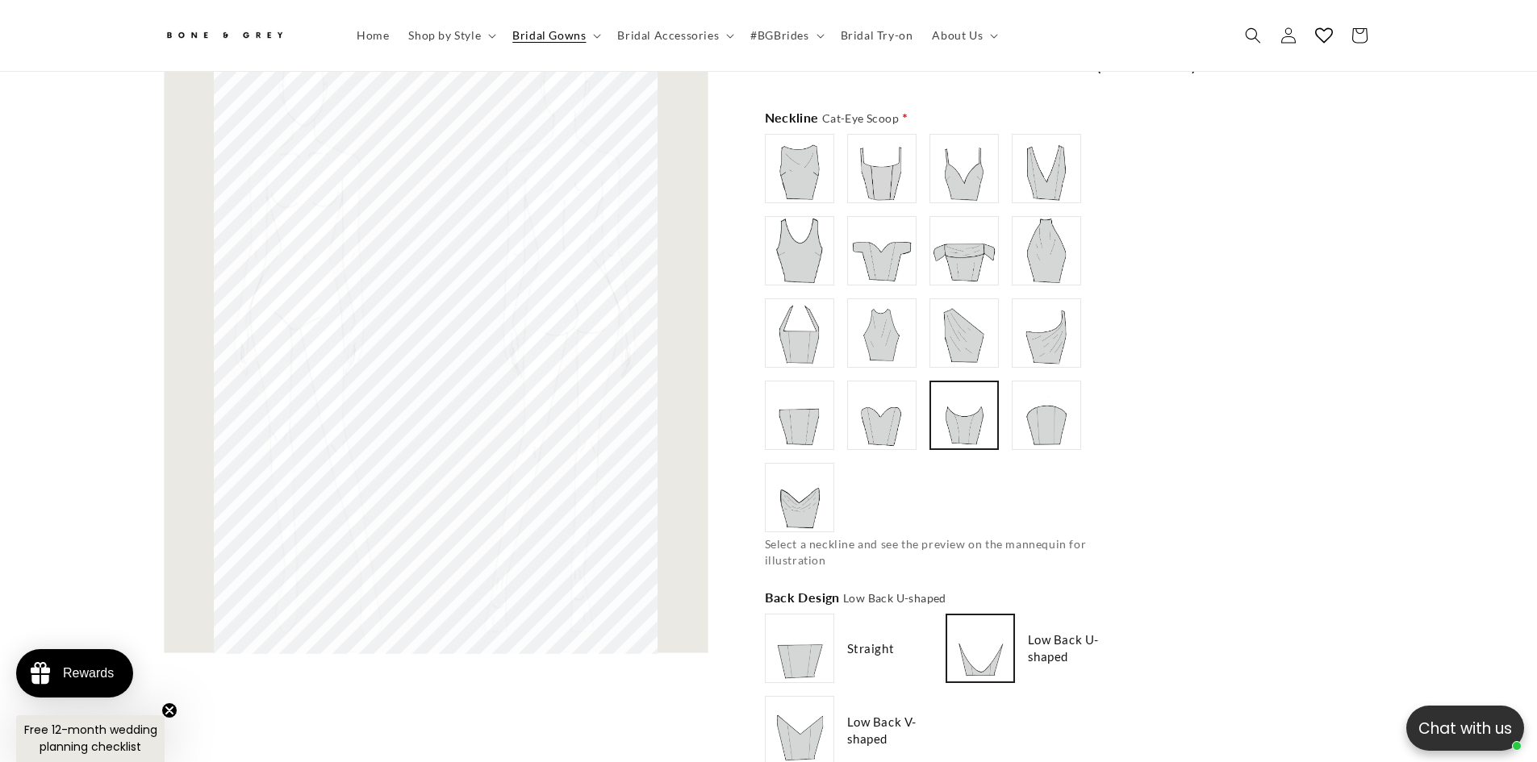
click at [889, 406] on img at bounding box center [881, 415] width 65 height 65
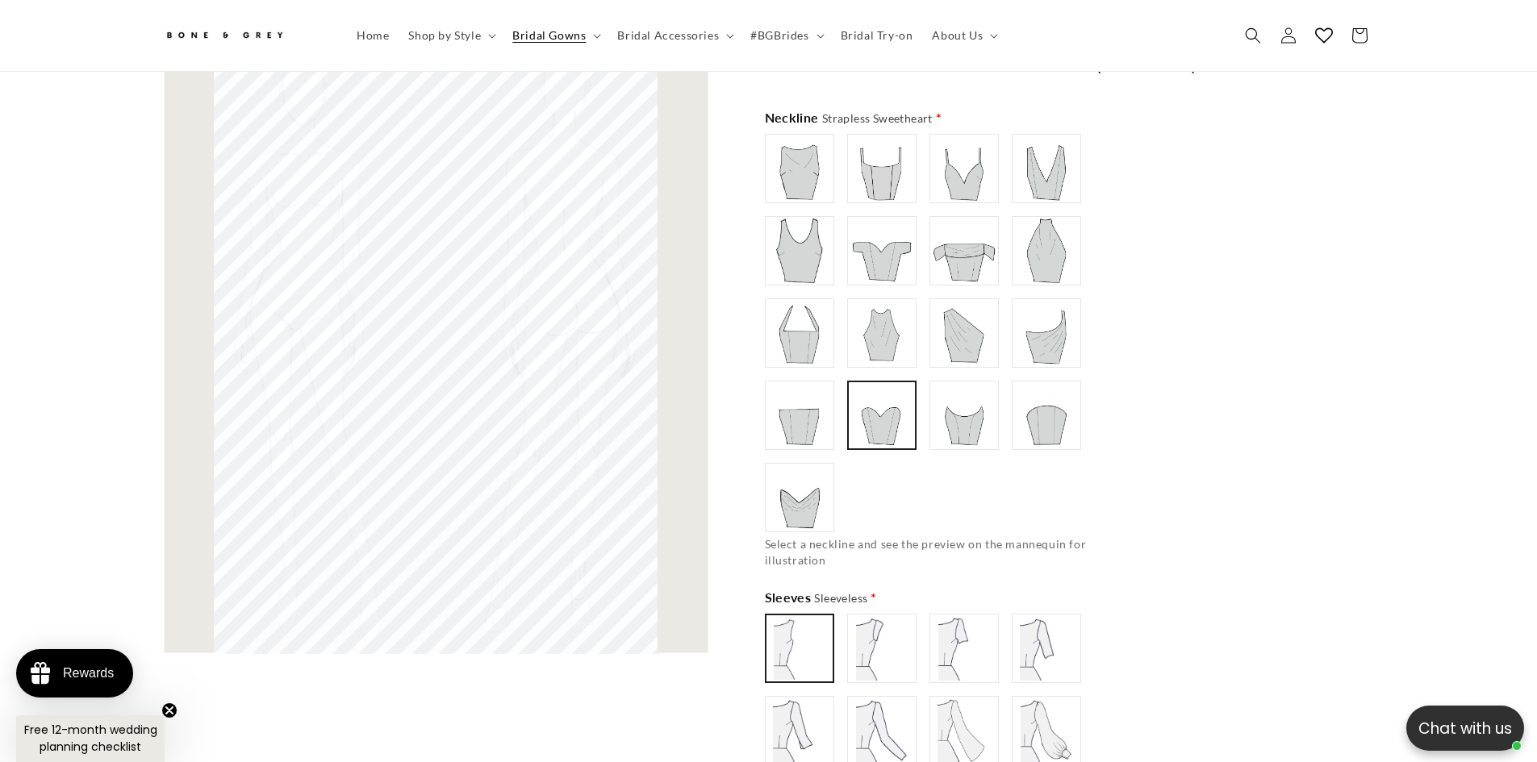
type input "**********"
click at [951, 406] on img at bounding box center [964, 415] width 65 height 65
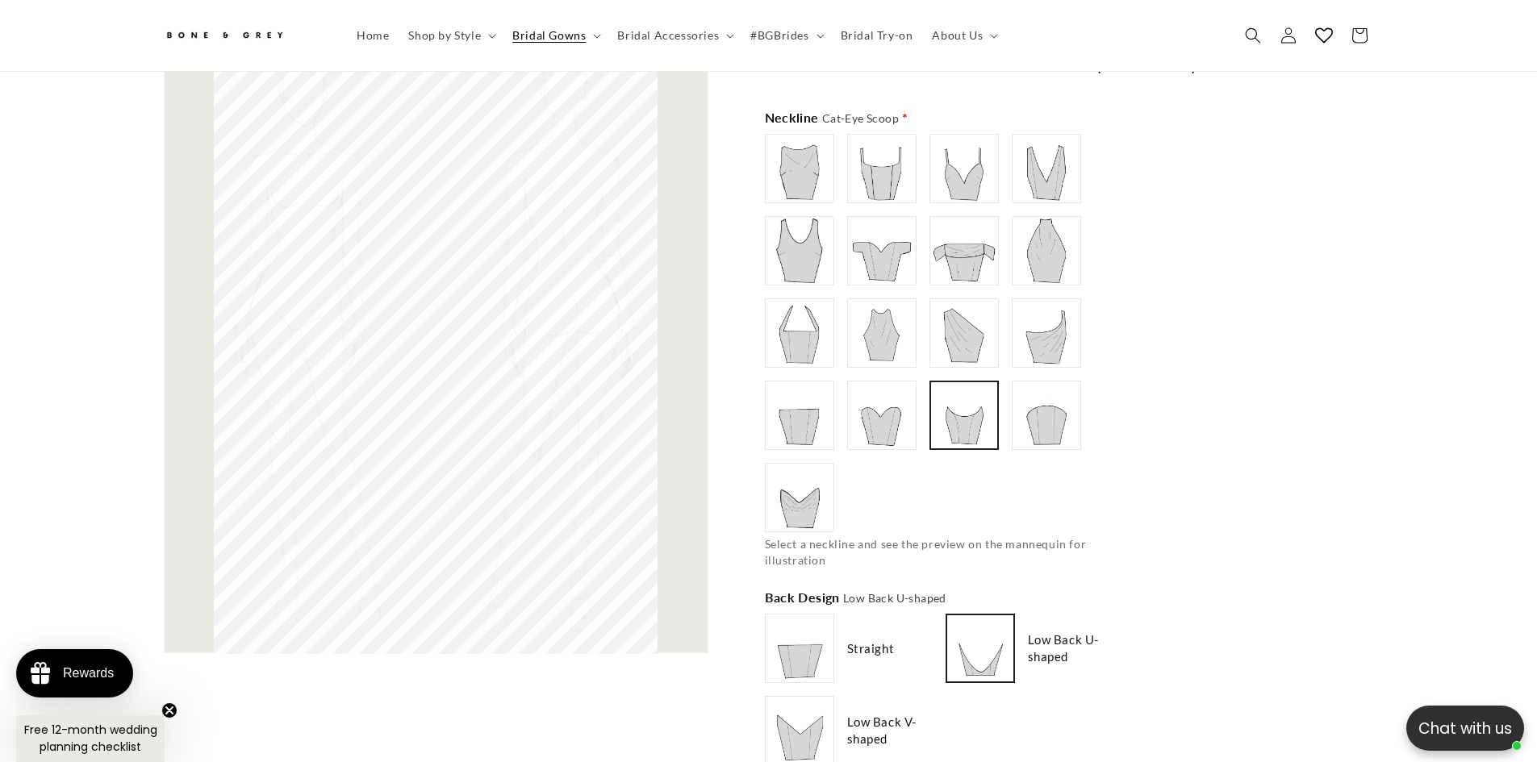
scroll to position [0, 0]
